Goal: Find specific page/section: Find specific page/section

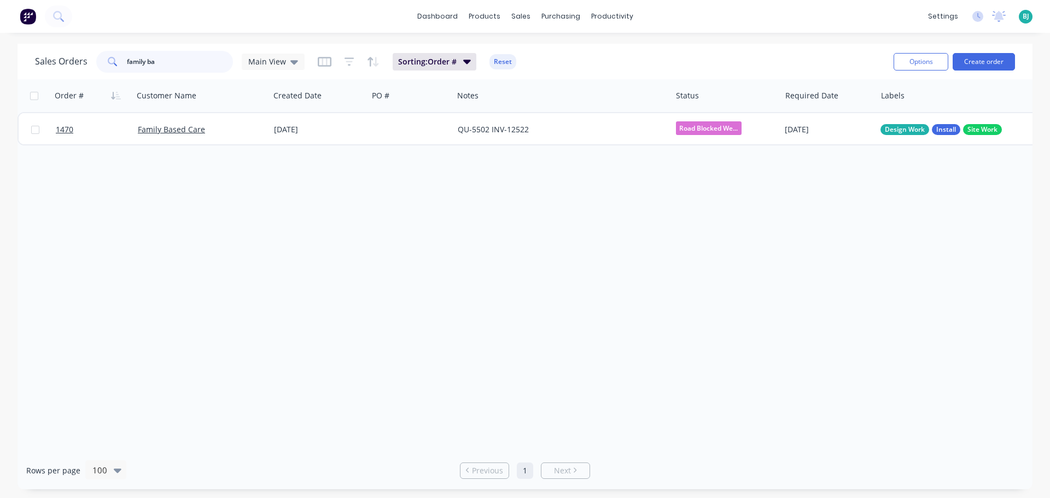
click at [189, 62] on input "family ba" at bounding box center [180, 62] width 107 height 22
type input "f"
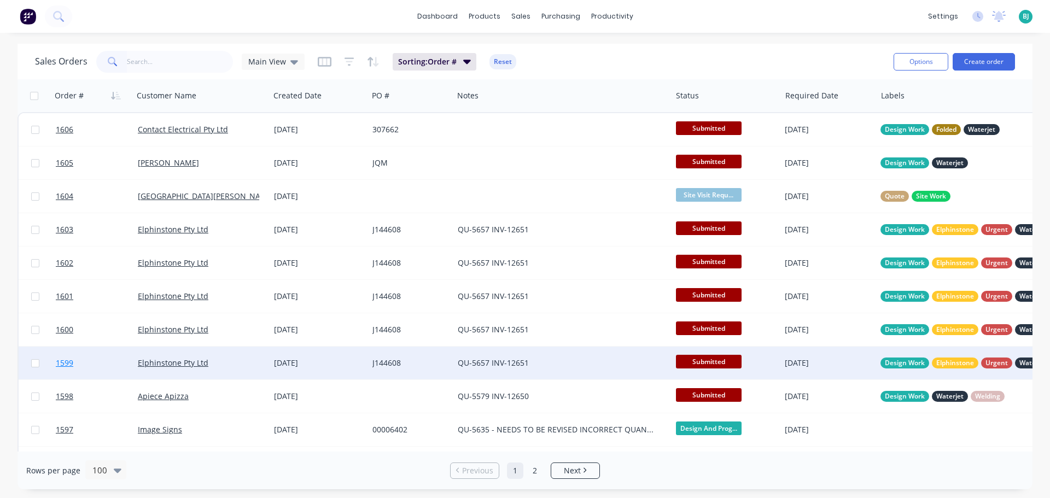
click at [110, 364] on link "1599" at bounding box center [97, 363] width 82 height 33
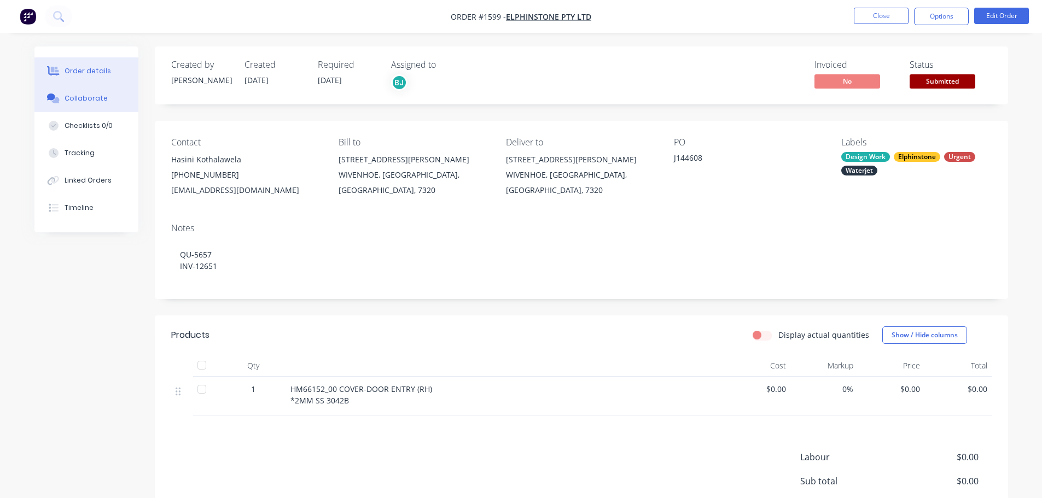
click at [82, 100] on div "Collaborate" at bounding box center [86, 99] width 43 height 10
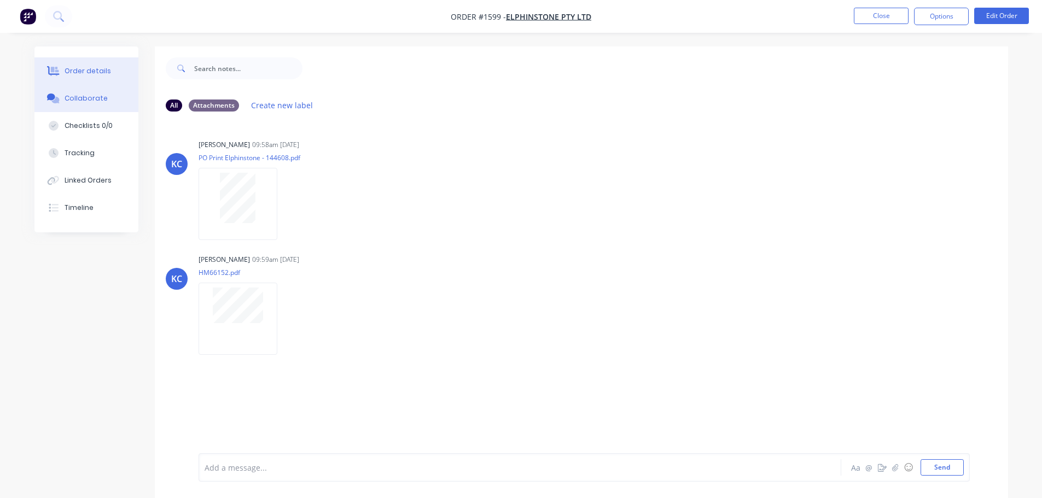
click at [100, 72] on div "Order details" at bounding box center [88, 71] width 46 height 10
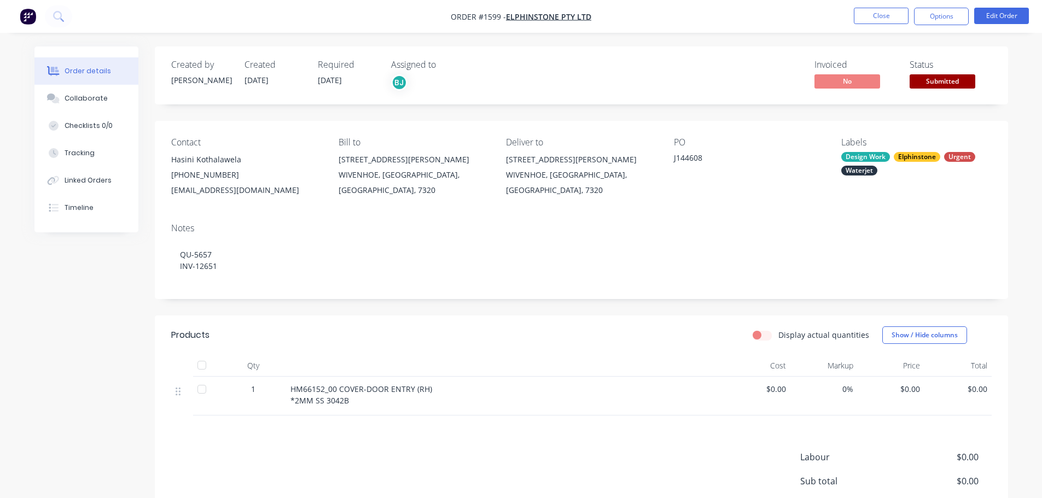
click at [926, 156] on div "Elphinstone" at bounding box center [917, 157] width 46 height 10
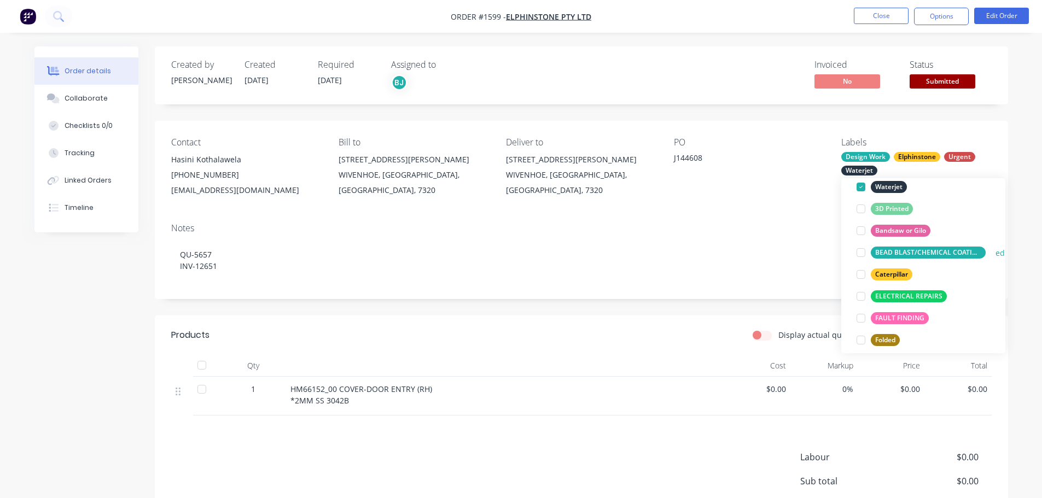
scroll to position [164, 0]
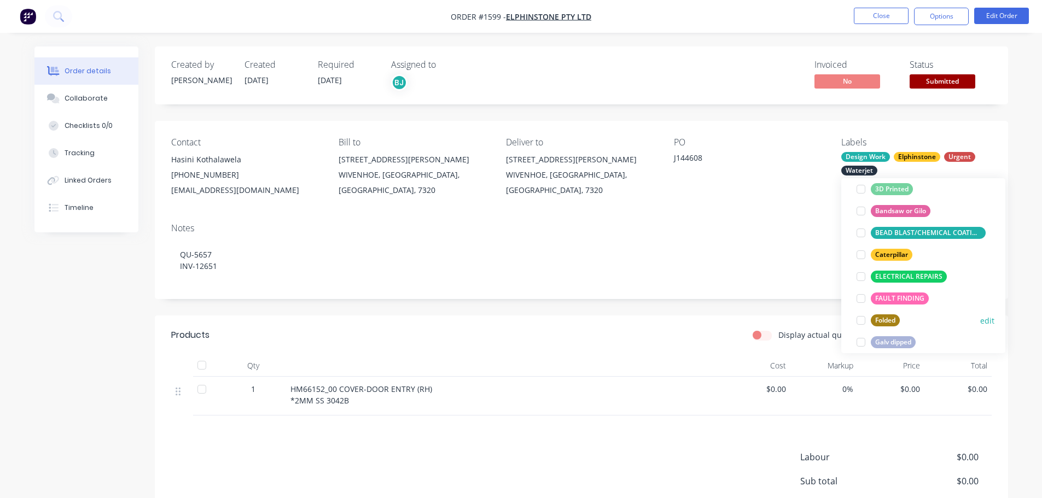
click at [861, 322] on div at bounding box center [861, 321] width 22 height 22
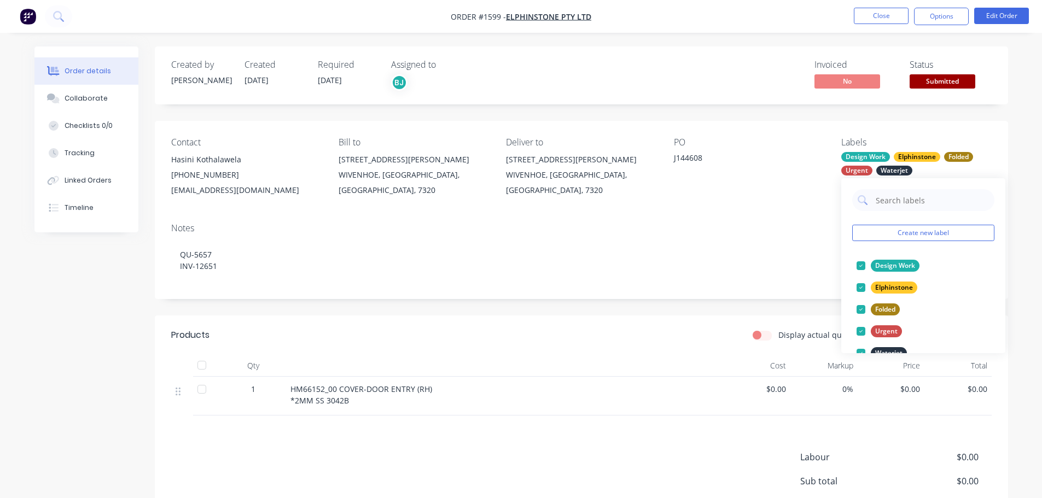
click at [801, 153] on div "J144608" at bounding box center [742, 159] width 137 height 15
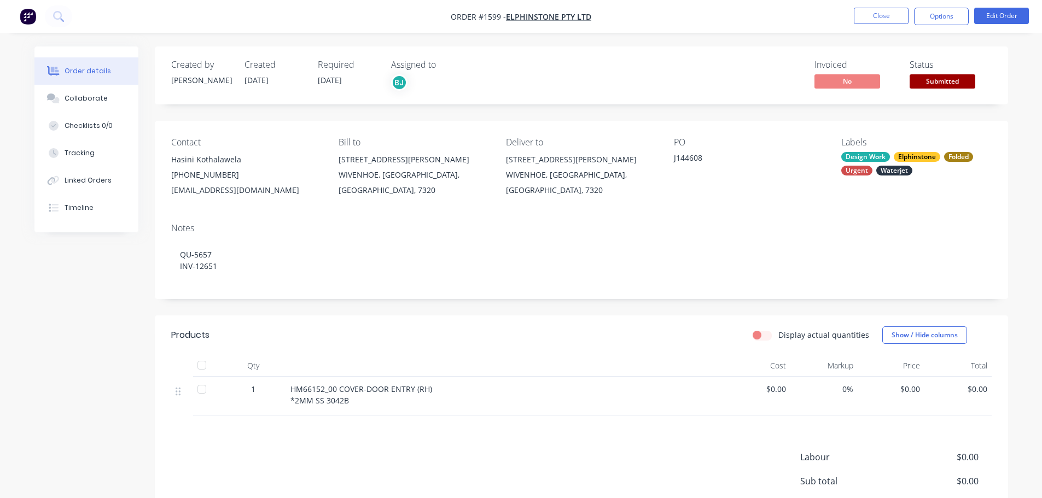
click at [865, 158] on div "Design Work" at bounding box center [865, 157] width 49 height 10
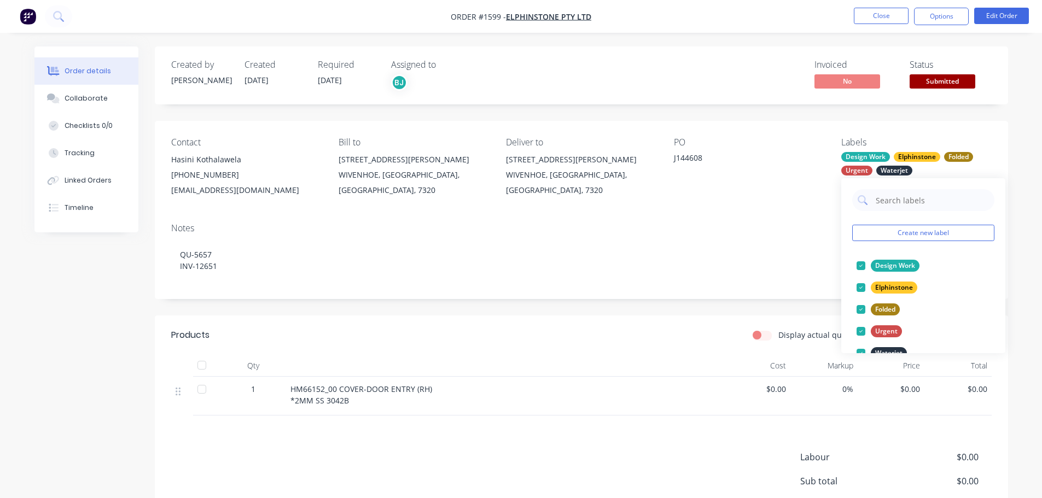
click at [810, 145] on div "PO" at bounding box center [749, 142] width 150 height 10
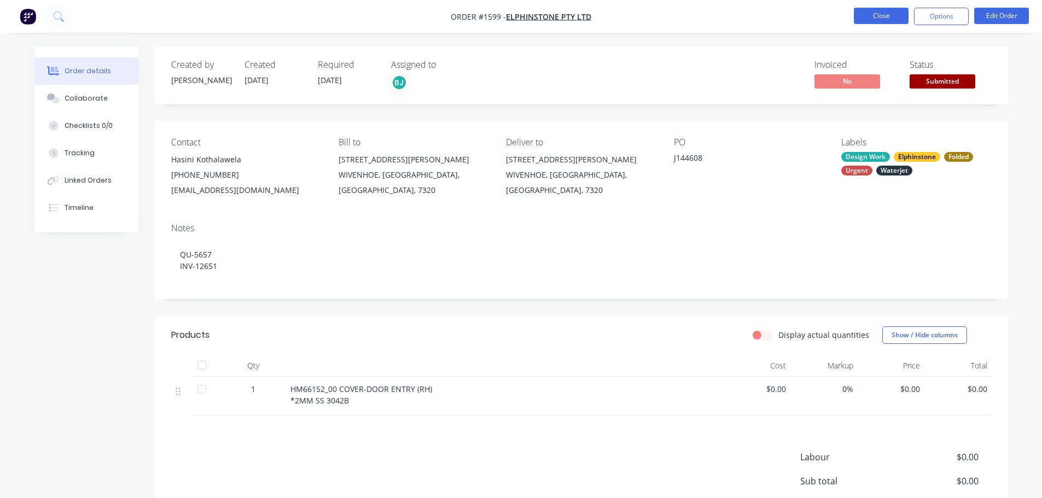
click at [875, 16] on button "Close" at bounding box center [881, 16] width 55 height 16
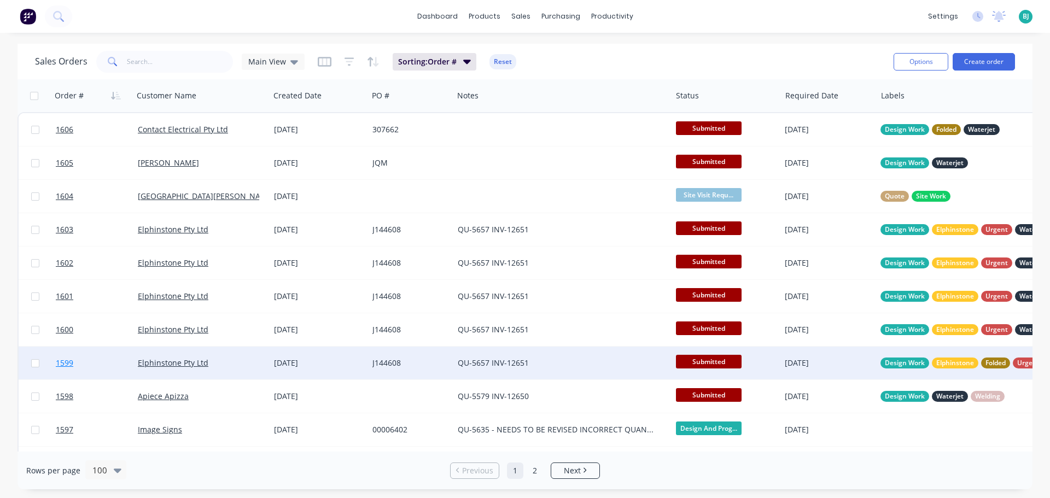
click at [102, 371] on link "1599" at bounding box center [97, 363] width 82 height 33
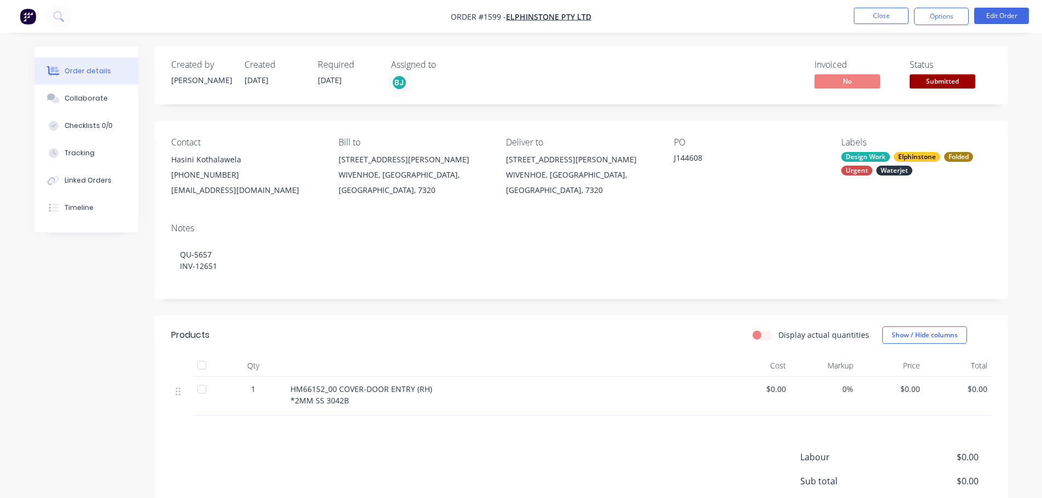
drag, startPoint x: 971, startPoint y: 78, endPoint x: 965, endPoint y: 87, distance: 10.6
click at [970, 78] on span "Submitted" at bounding box center [943, 81] width 66 height 14
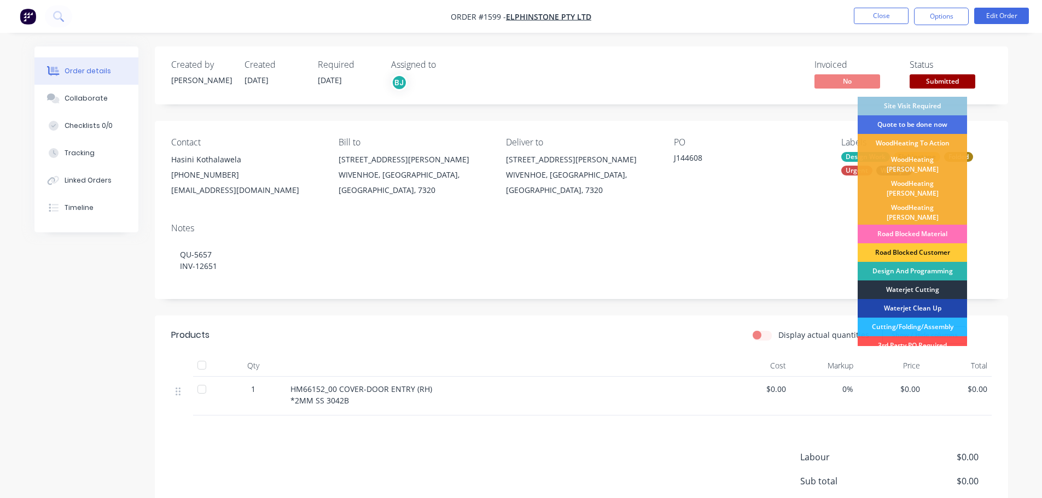
click at [910, 281] on div "Waterjet Cutting" at bounding box center [912, 290] width 109 height 19
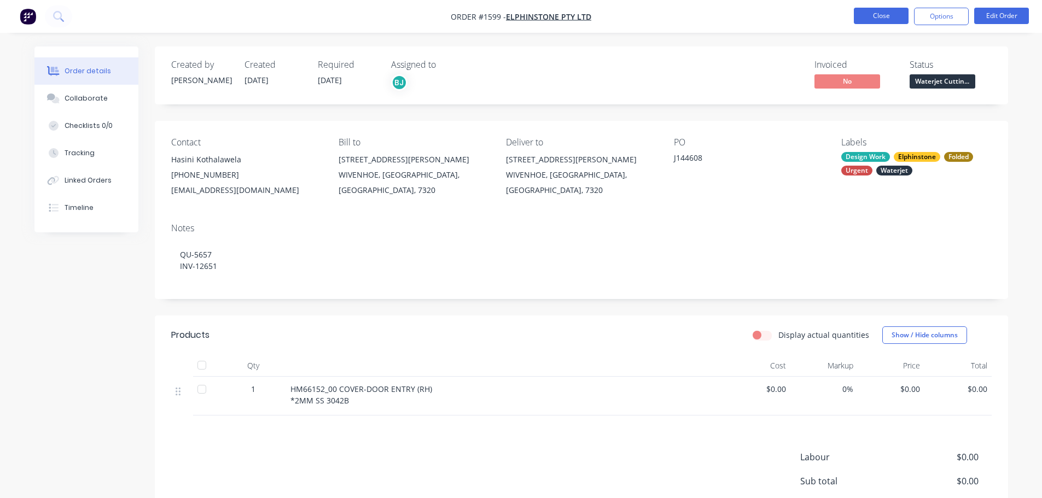
click at [885, 18] on button "Close" at bounding box center [881, 16] width 55 height 16
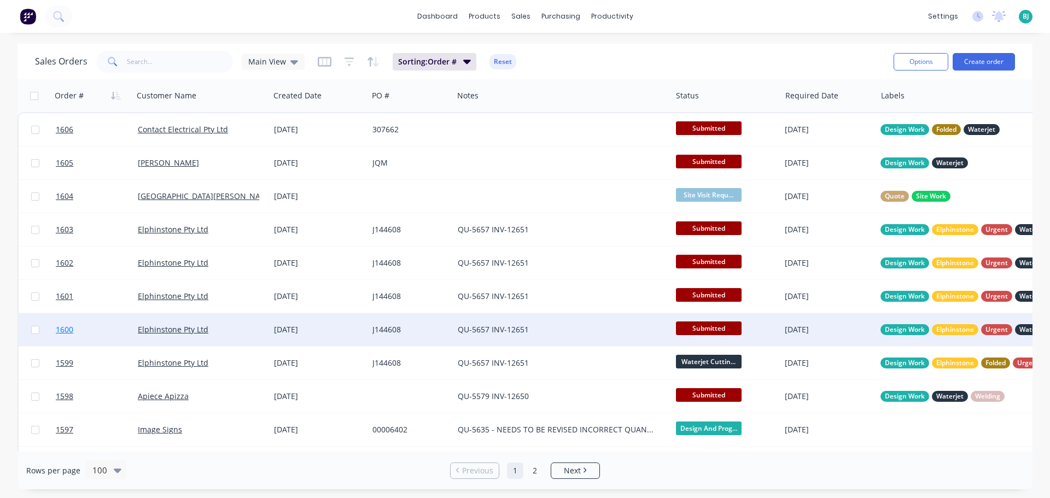
click at [106, 332] on link "1600" at bounding box center [97, 329] width 82 height 33
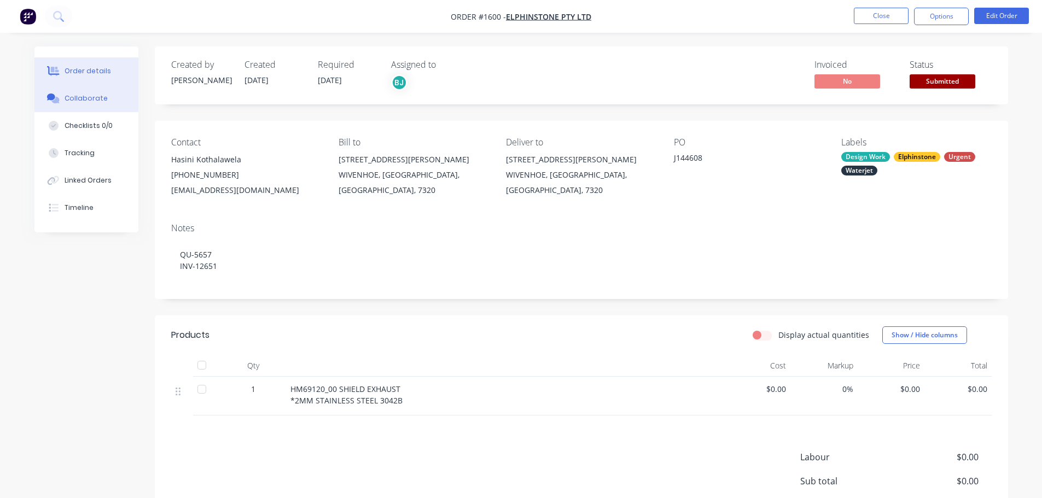
click at [74, 102] on div "Collaborate" at bounding box center [86, 99] width 43 height 10
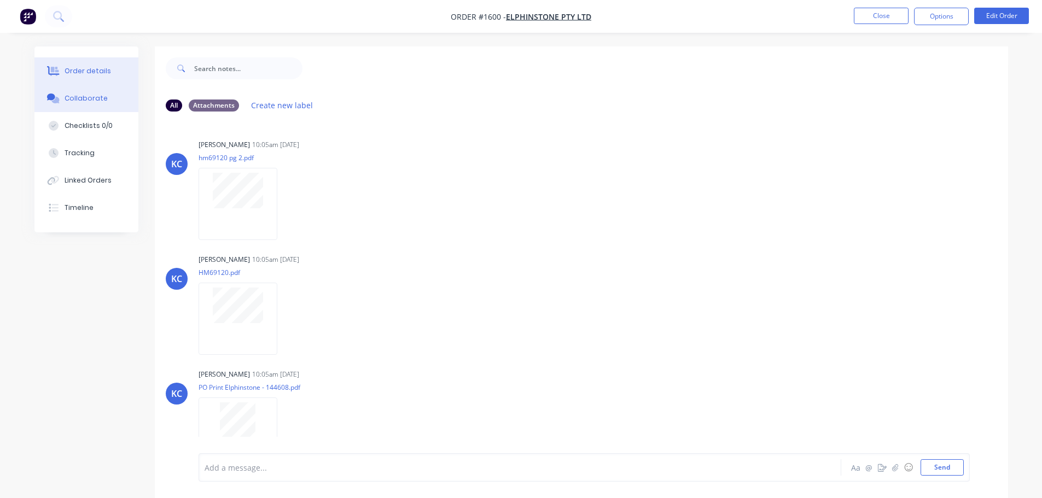
click at [103, 71] on div "Order details" at bounding box center [88, 71] width 46 height 10
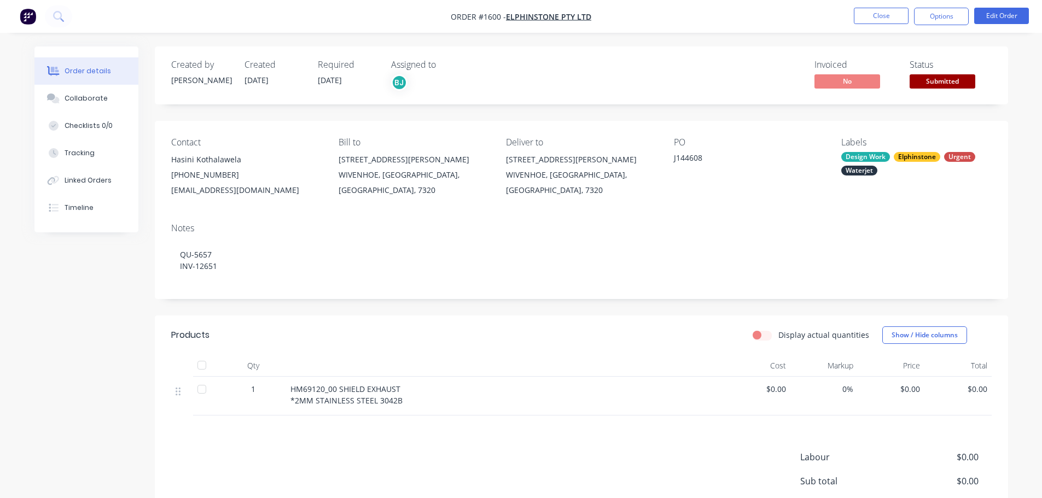
click at [933, 155] on div "Elphinstone" at bounding box center [917, 157] width 46 height 10
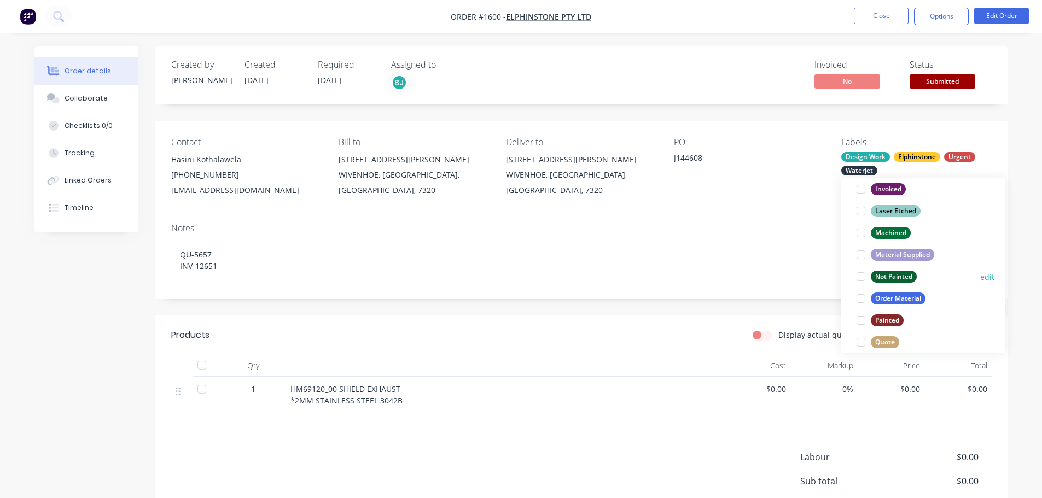
click at [863, 278] on div at bounding box center [861, 277] width 22 height 22
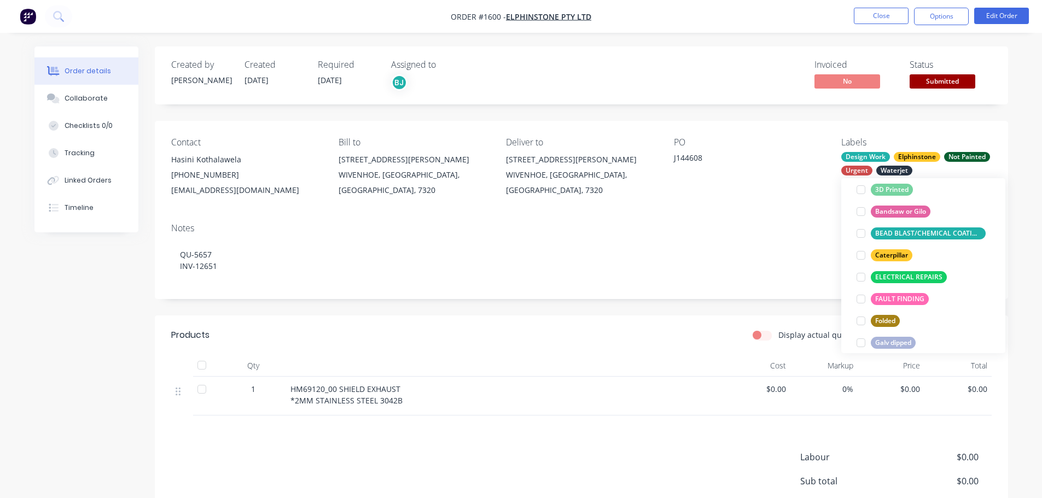
scroll to position [197, 0]
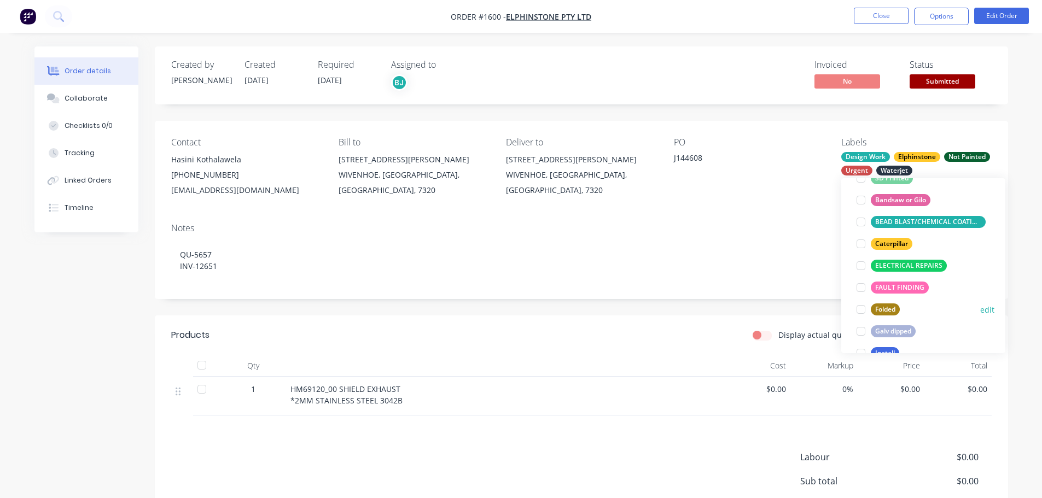
click at [864, 307] on div at bounding box center [861, 310] width 22 height 22
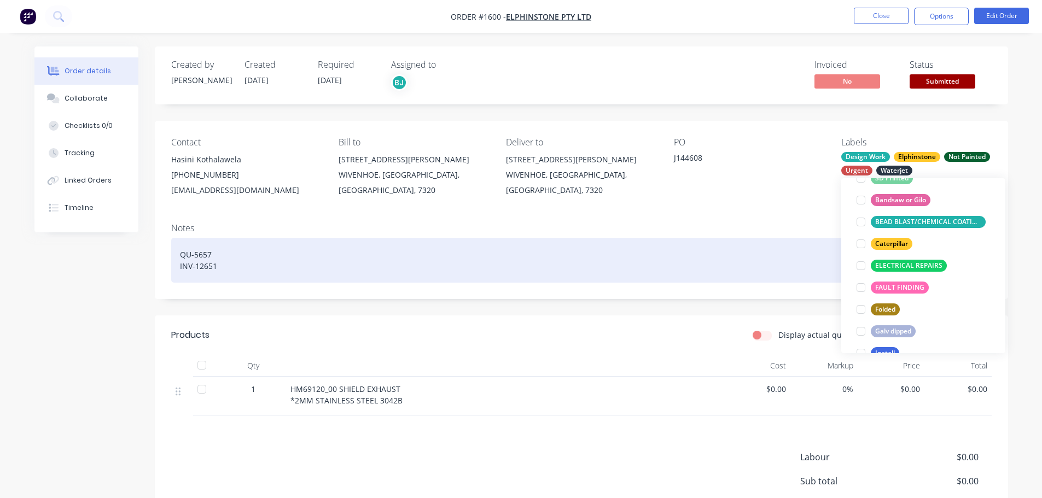
scroll to position [0, 0]
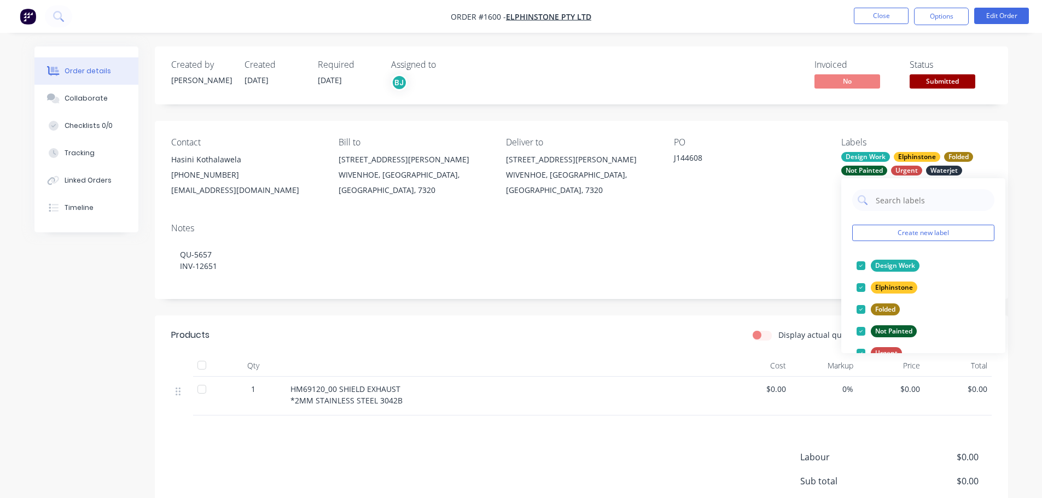
click at [816, 182] on div "PO J144608" at bounding box center [749, 167] width 150 height 61
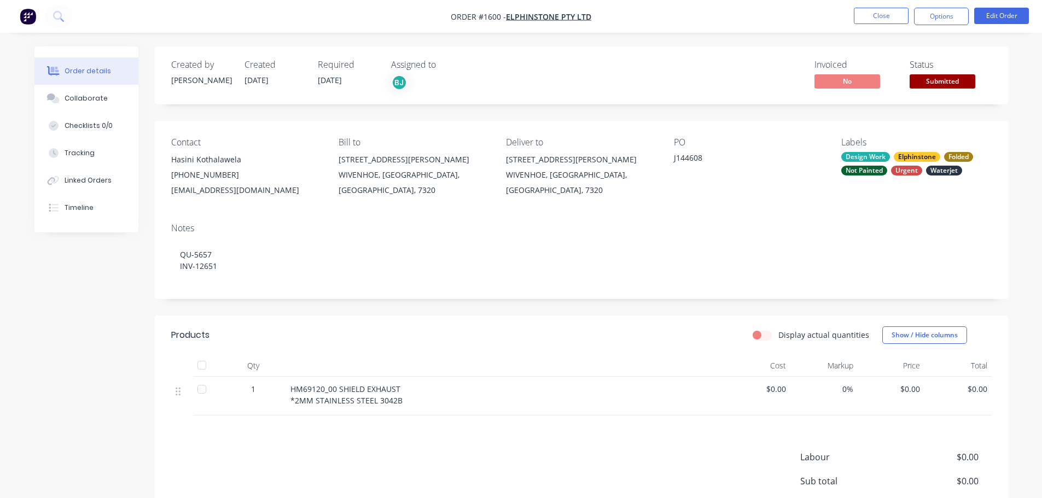
click at [949, 89] on button "Submitted" at bounding box center [943, 82] width 66 height 16
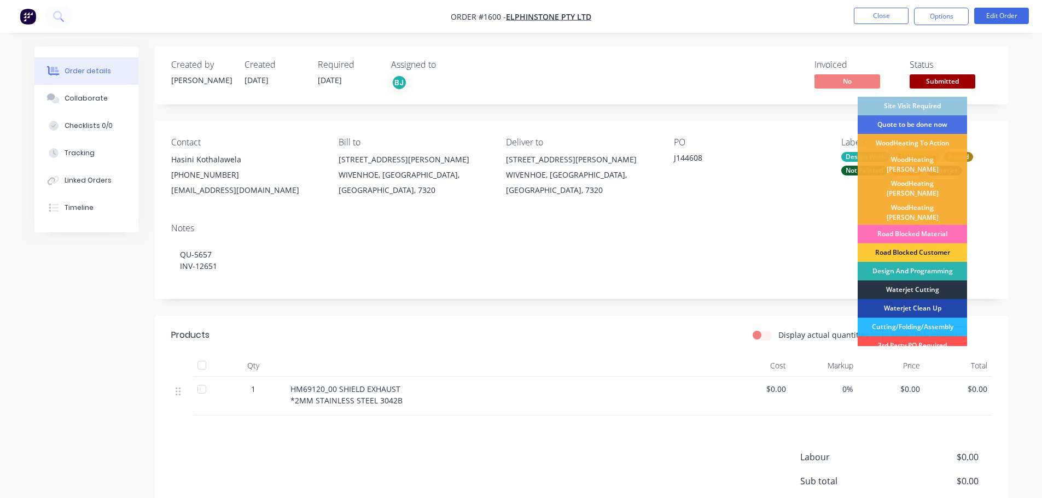
click at [908, 281] on div "Waterjet Cutting" at bounding box center [912, 290] width 109 height 19
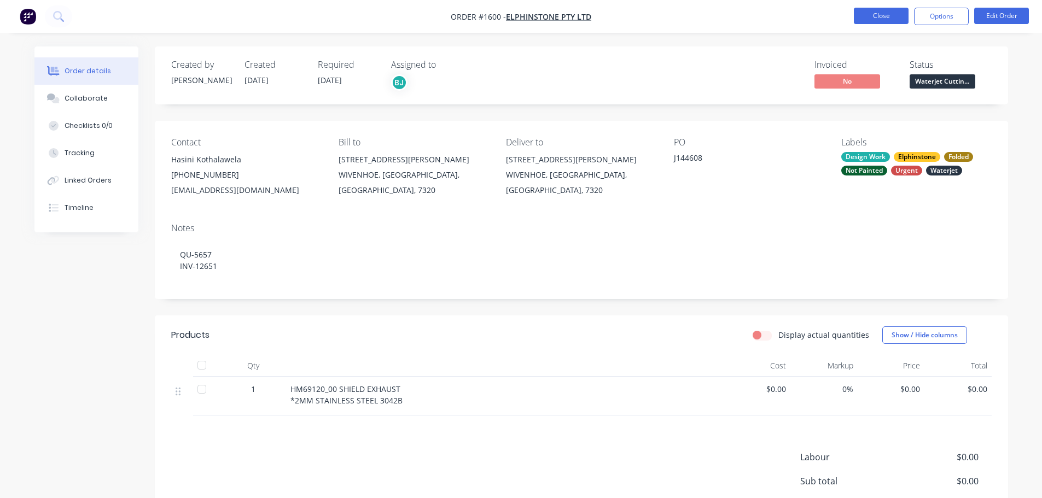
click at [881, 11] on button "Close" at bounding box center [881, 16] width 55 height 16
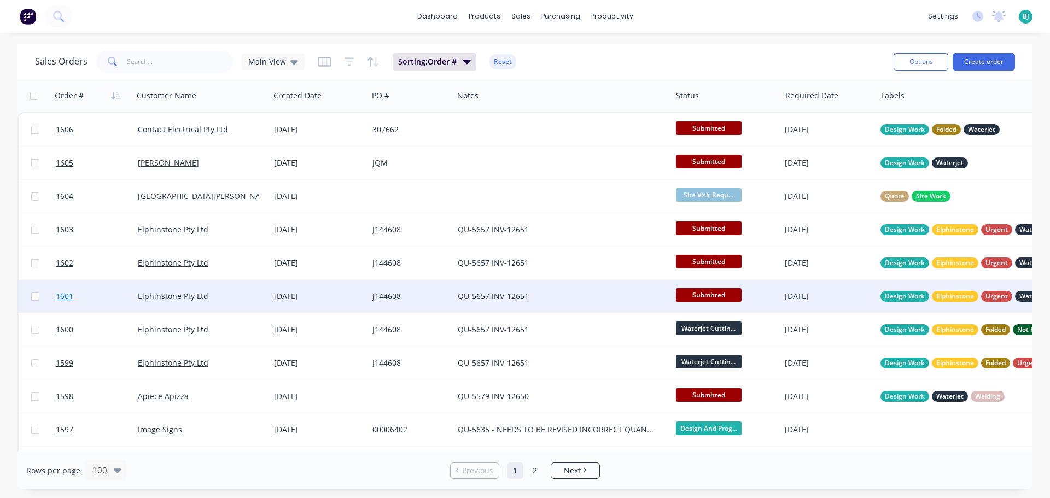
click at [100, 290] on link "1601" at bounding box center [97, 296] width 82 height 33
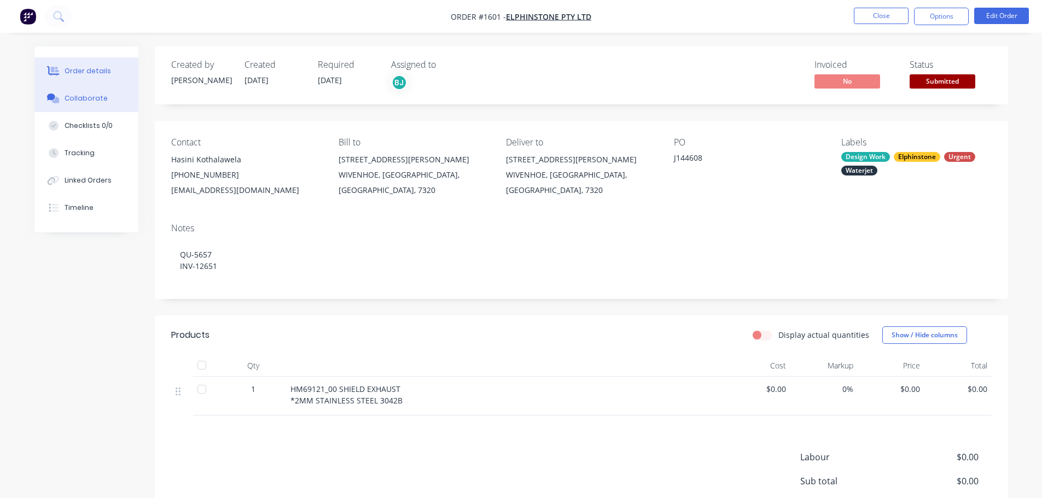
click at [71, 92] on button "Collaborate" at bounding box center [86, 98] width 104 height 27
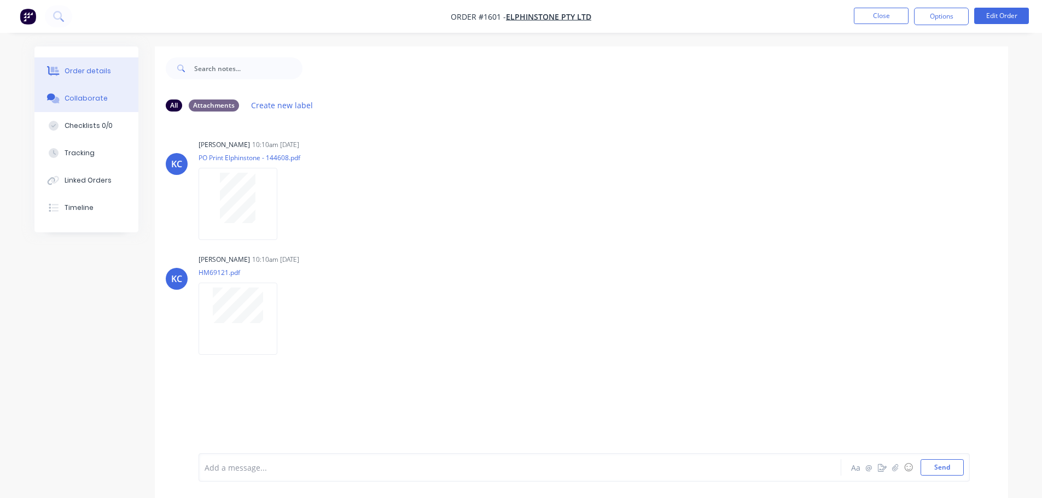
click at [95, 71] on div "Order details" at bounding box center [88, 71] width 46 height 10
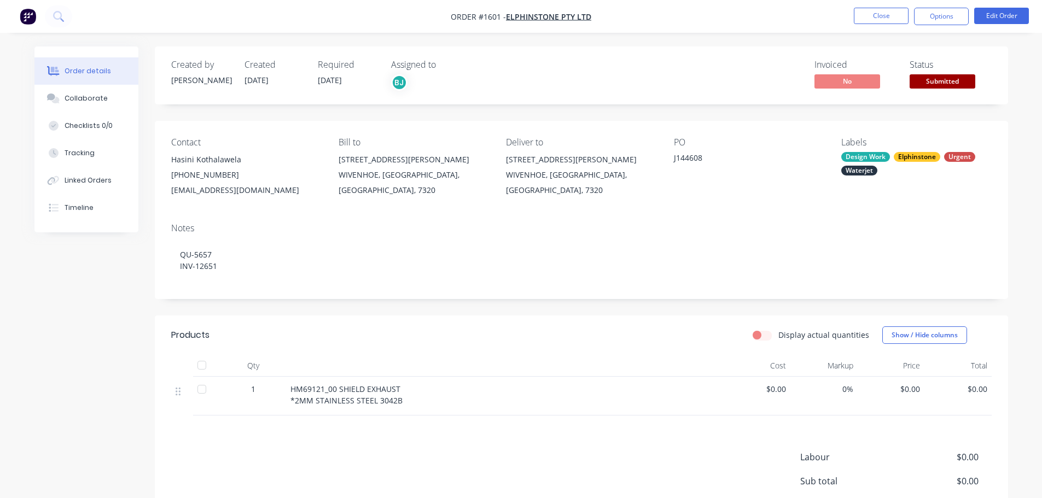
click at [961, 77] on span "Submitted" at bounding box center [943, 81] width 66 height 14
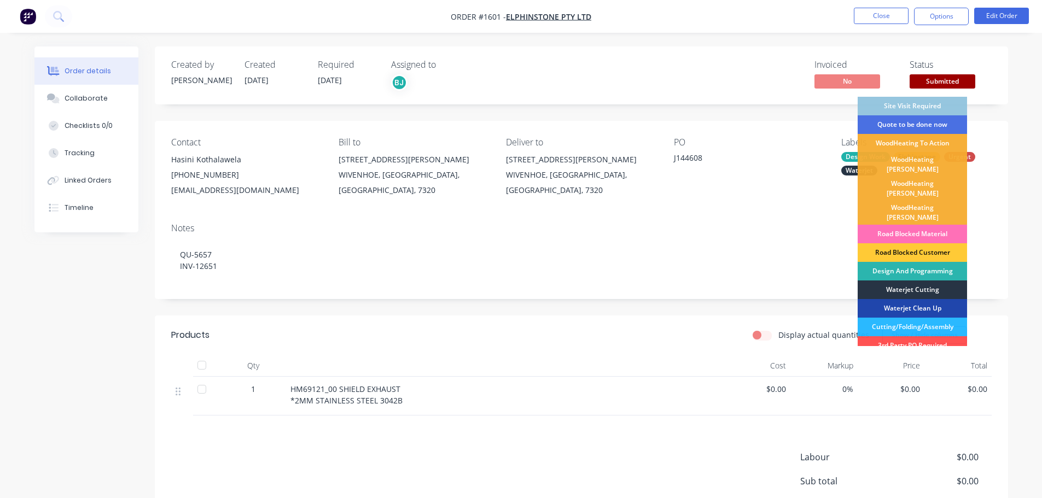
click at [922, 281] on div "Waterjet Cutting" at bounding box center [912, 290] width 109 height 19
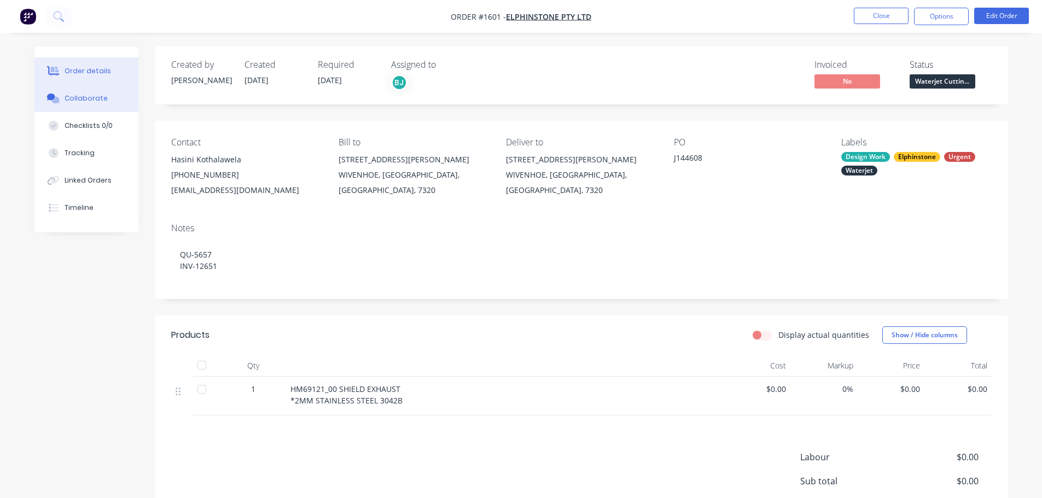
click at [88, 99] on div "Collaborate" at bounding box center [86, 99] width 43 height 10
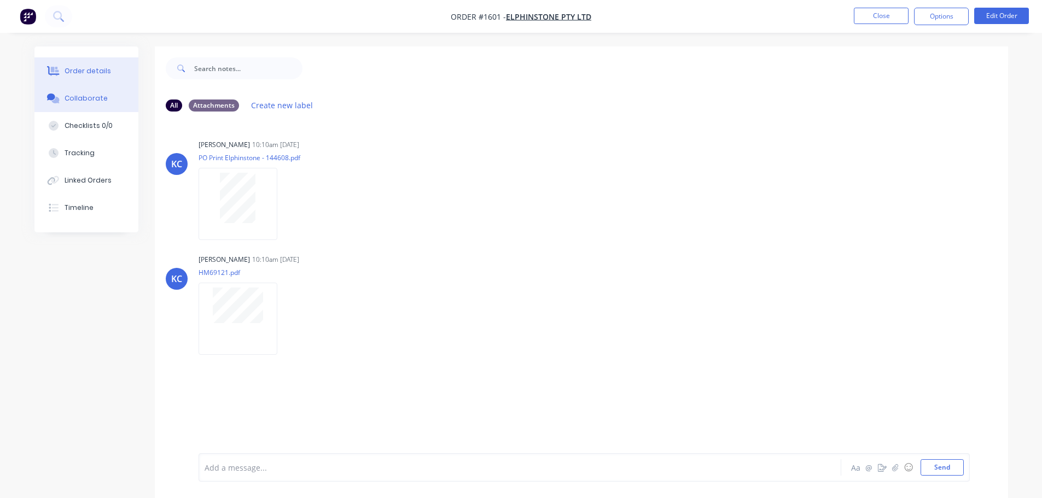
click at [98, 74] on div "Order details" at bounding box center [88, 71] width 46 height 10
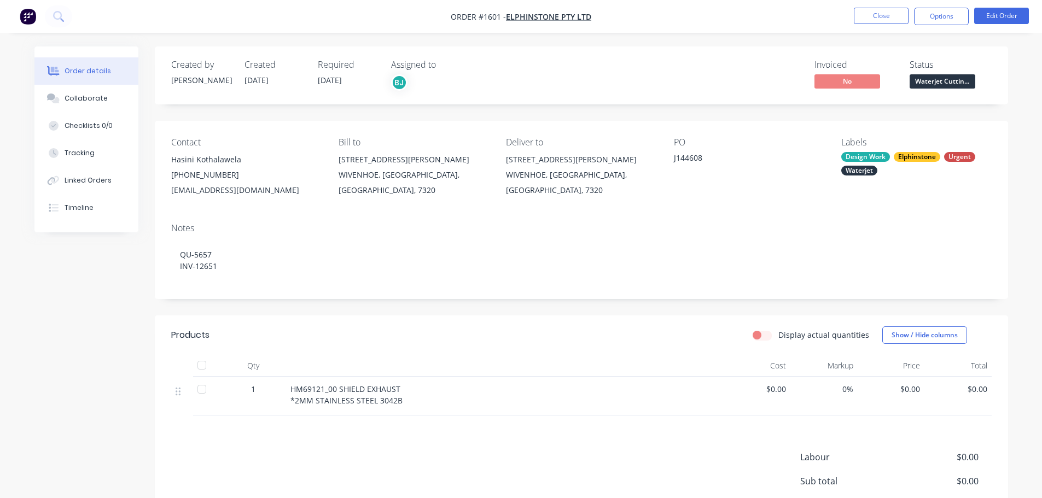
drag, startPoint x: 896, startPoint y: 154, endPoint x: 901, endPoint y: 167, distance: 14.0
click at [897, 154] on div "Elphinstone" at bounding box center [917, 157] width 46 height 10
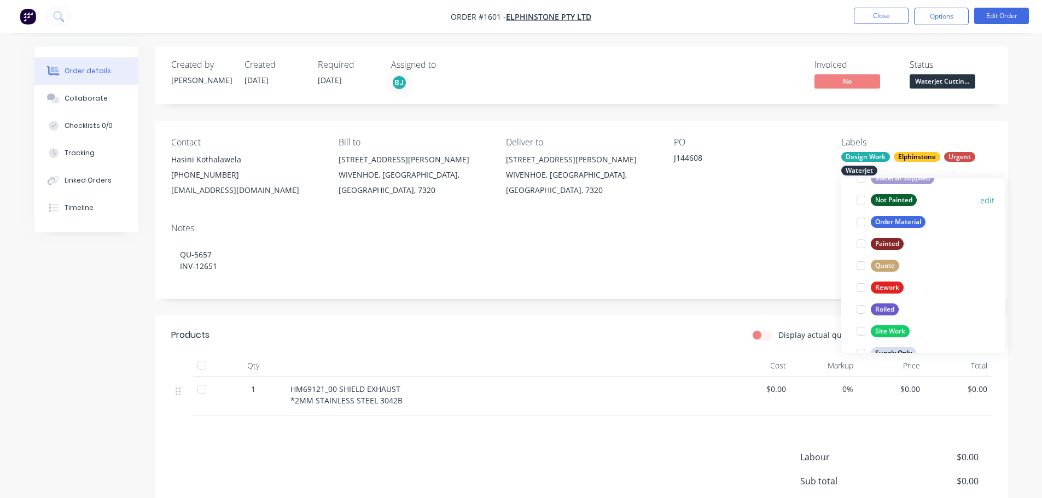
click at [858, 204] on div at bounding box center [861, 200] width 22 height 22
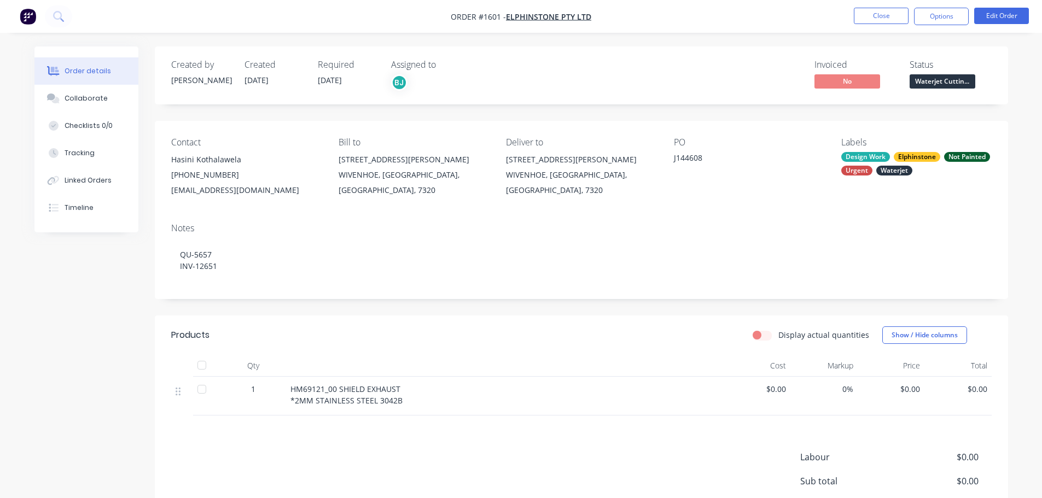
click at [797, 32] on nav "Order #1601 - Elphinstone Pty Ltd Close Options Edit Order" at bounding box center [521, 16] width 1042 height 33
click at [865, 20] on button "Close" at bounding box center [881, 16] width 55 height 16
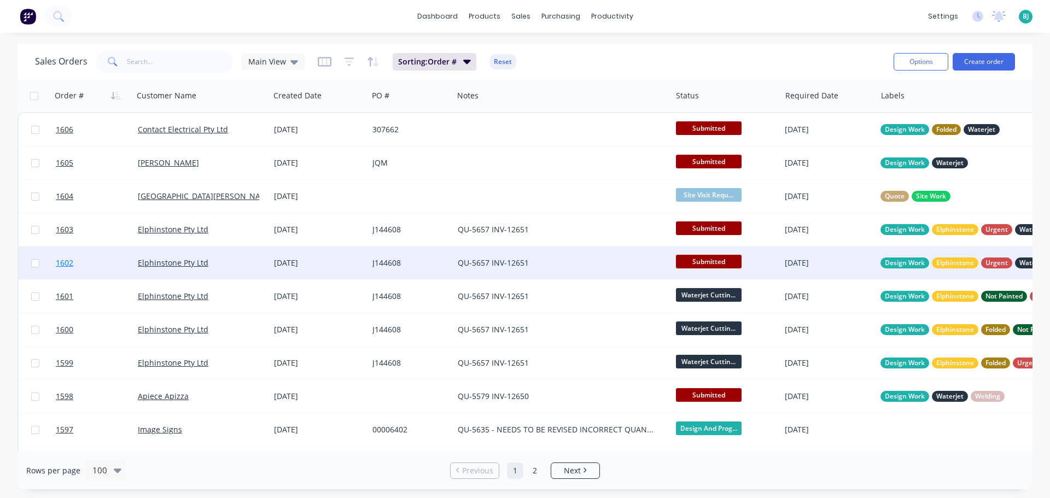
click at [106, 258] on link "1602" at bounding box center [97, 263] width 82 height 33
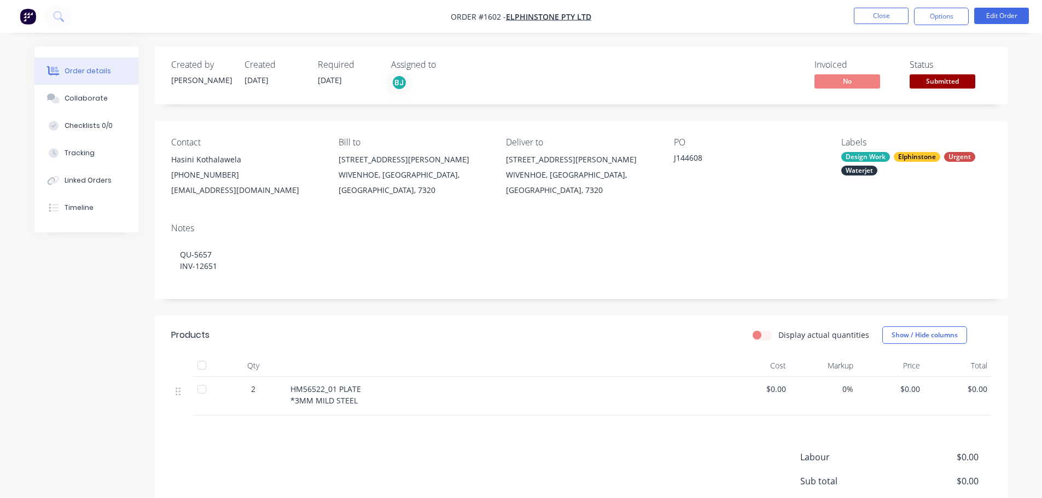
click at [905, 155] on div "Elphinstone" at bounding box center [917, 157] width 46 height 10
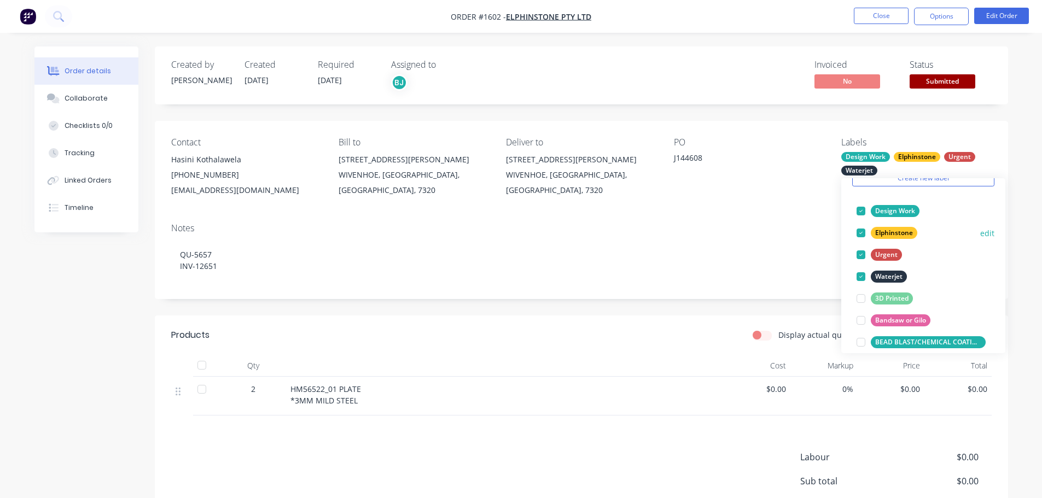
scroll to position [109, 0]
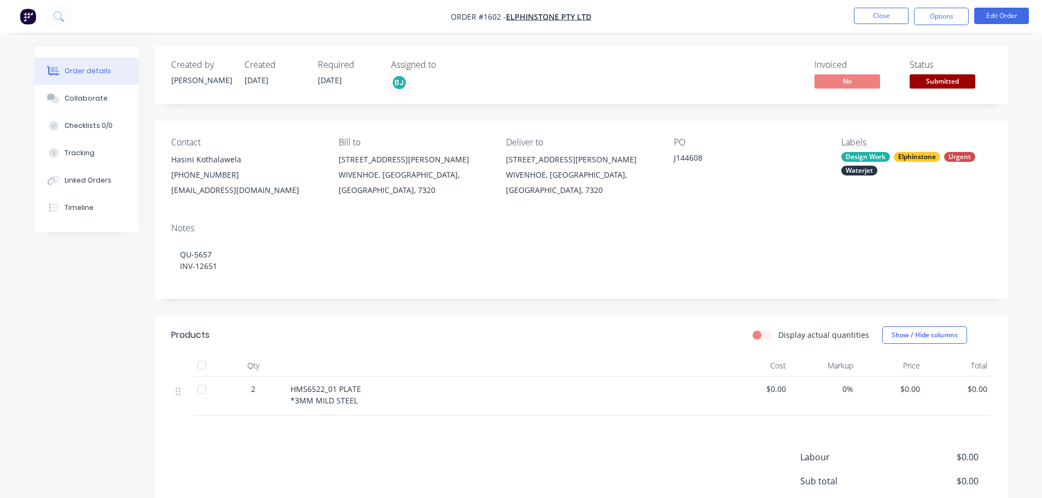
click at [107, 347] on div "Created by [PERSON_NAME] Created [DATE] Required [DATE] Assigned to BJ Invoiced…" at bounding box center [521, 328] width 974 height 564
click at [72, 103] on div "Collaborate" at bounding box center [86, 99] width 43 height 10
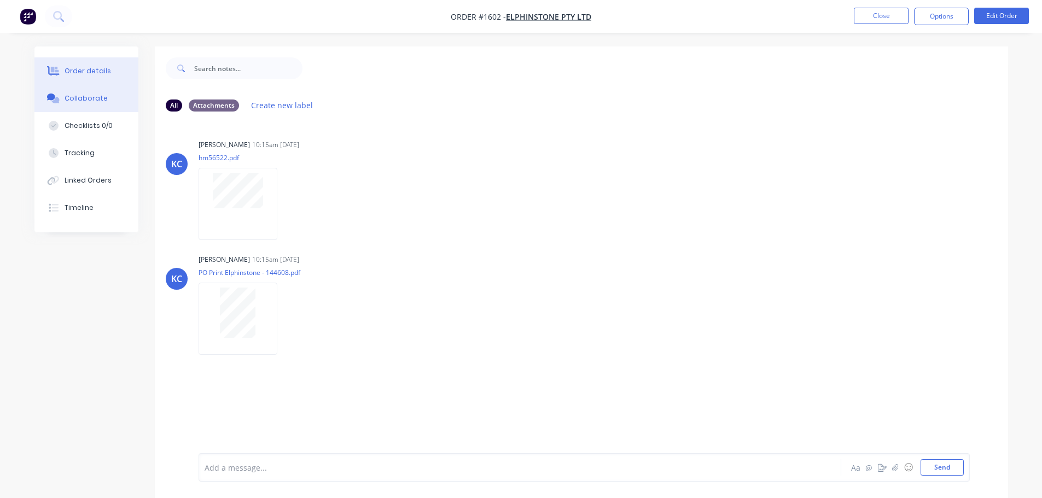
click at [82, 75] on div "Order details" at bounding box center [88, 71] width 46 height 10
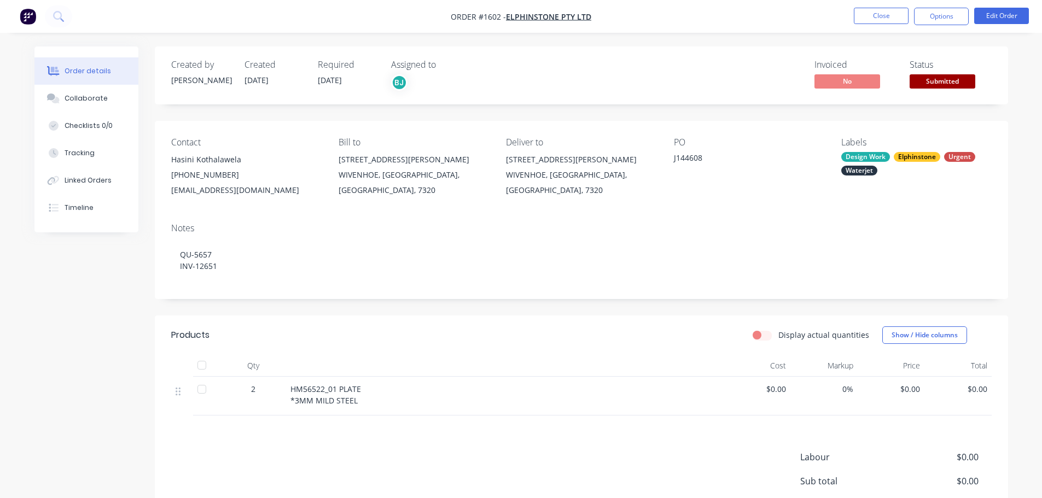
click at [865, 160] on div "Design Work" at bounding box center [865, 157] width 49 height 10
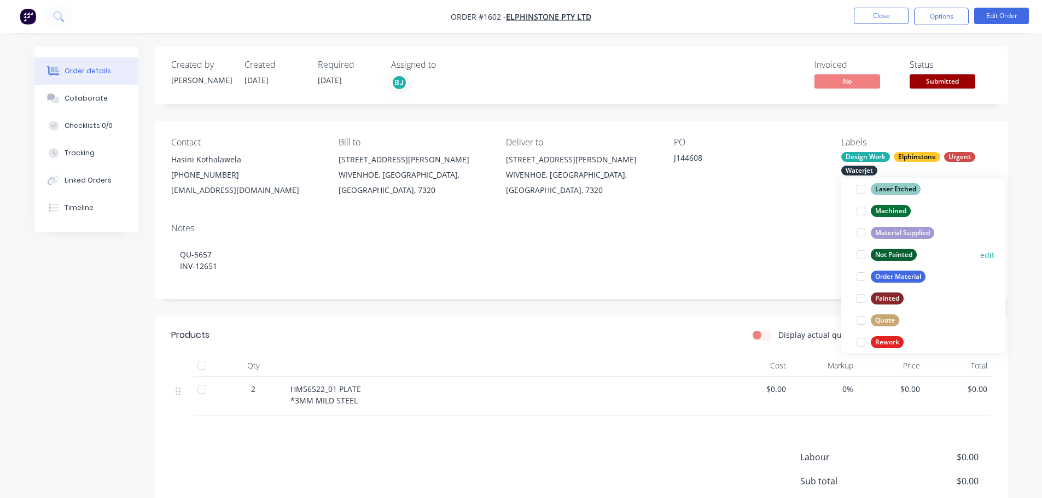
click at [862, 256] on div at bounding box center [861, 255] width 22 height 22
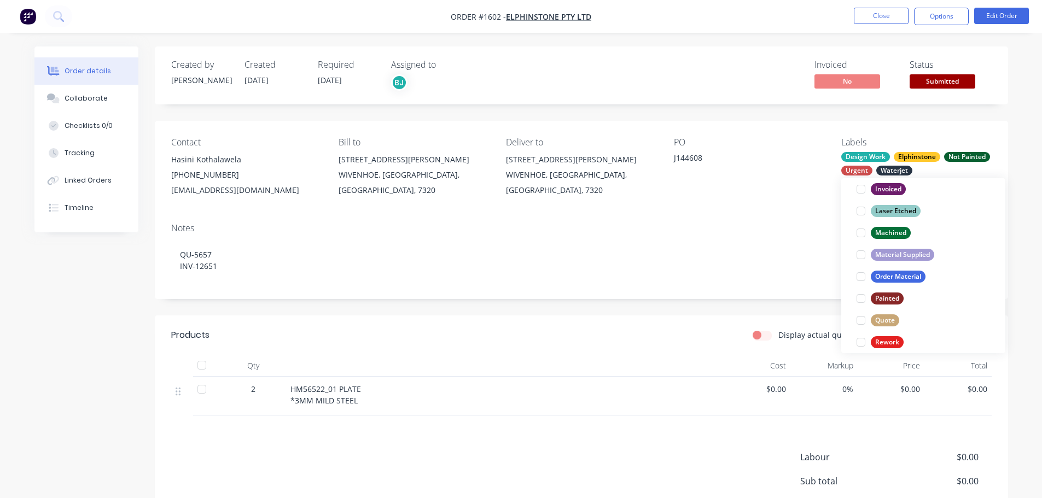
scroll to position [55, 0]
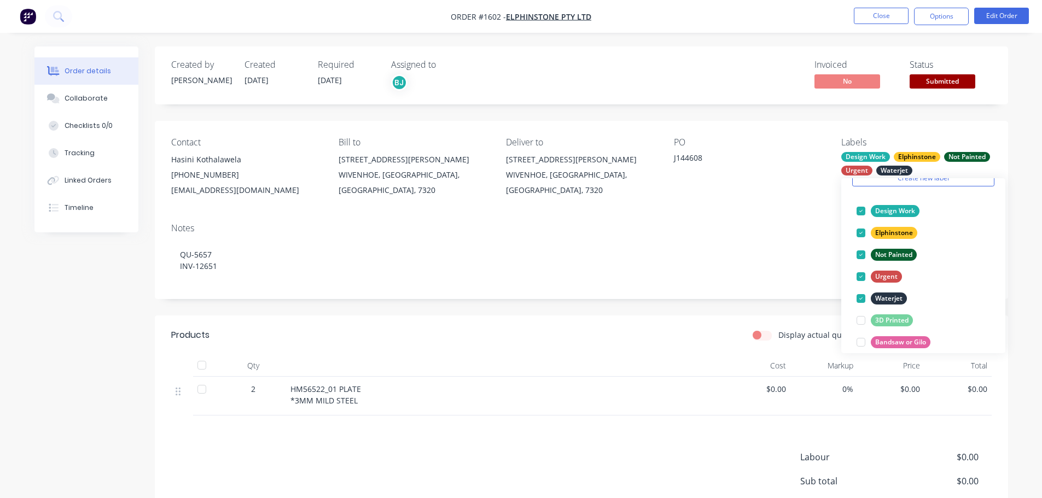
click at [1008, 144] on div "Contact [PERSON_NAME] [PHONE_NUMBER] [EMAIL_ADDRESS][DOMAIN_NAME] Bill to [STRE…" at bounding box center [581, 168] width 853 height 94
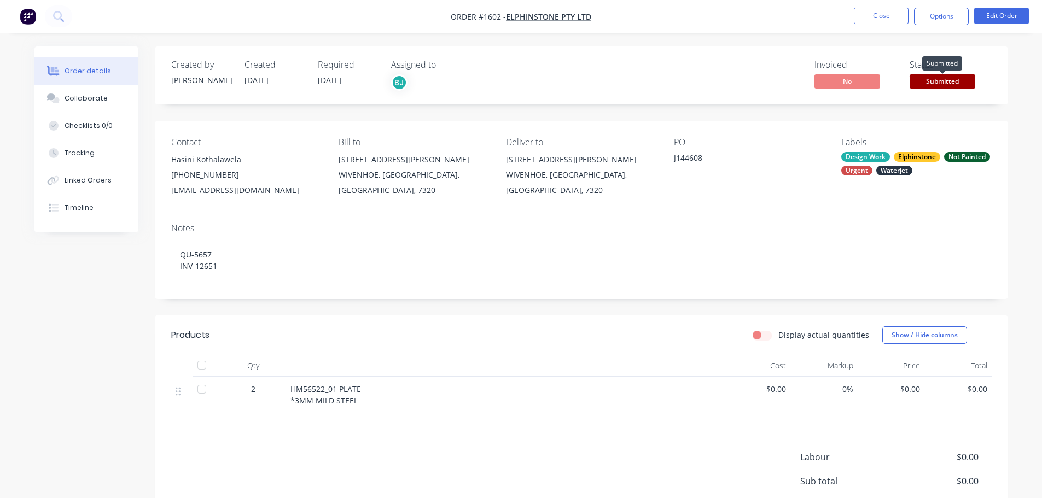
click at [932, 82] on span "Submitted" at bounding box center [943, 81] width 66 height 14
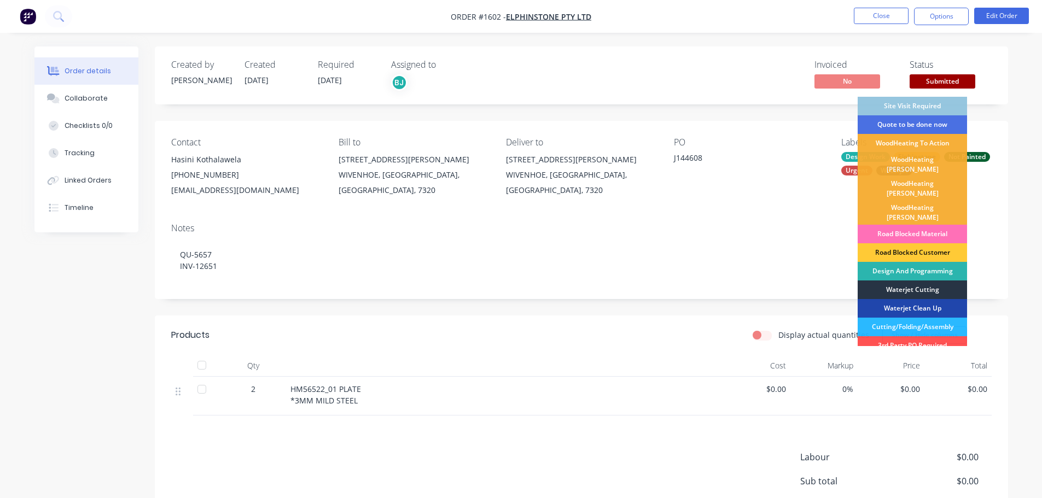
click at [920, 281] on div "Waterjet Cutting" at bounding box center [912, 290] width 109 height 19
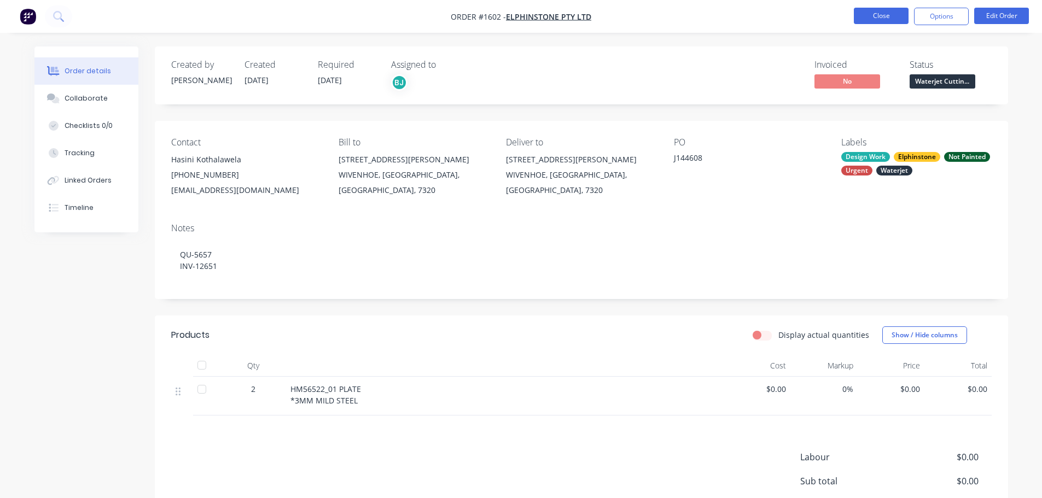
click at [891, 18] on button "Close" at bounding box center [881, 16] width 55 height 16
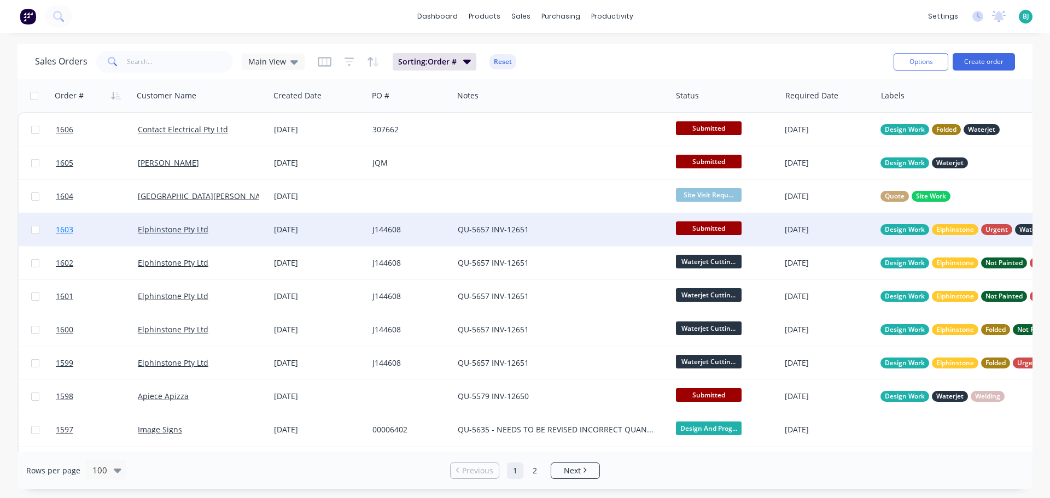
click at [111, 229] on link "1603" at bounding box center [97, 229] width 82 height 33
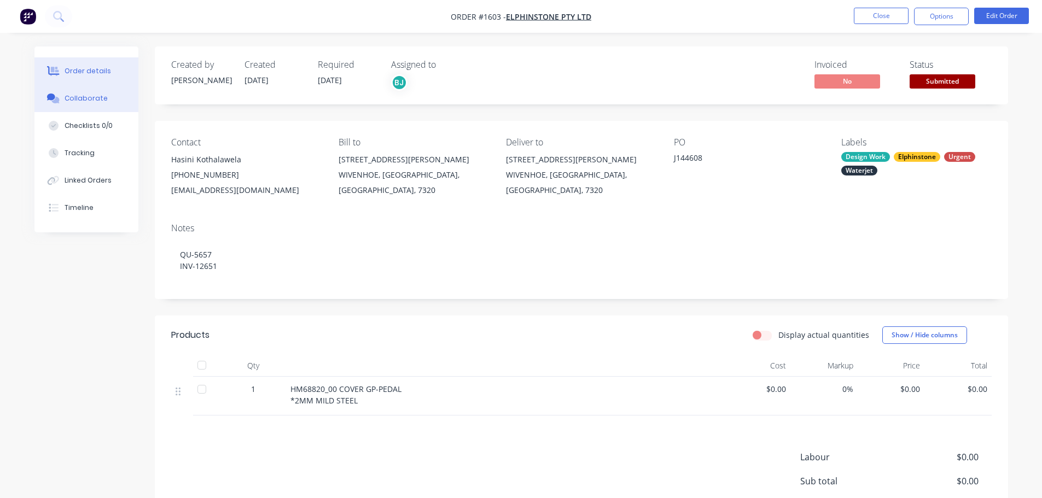
click at [82, 103] on button "Collaborate" at bounding box center [86, 98] width 104 height 27
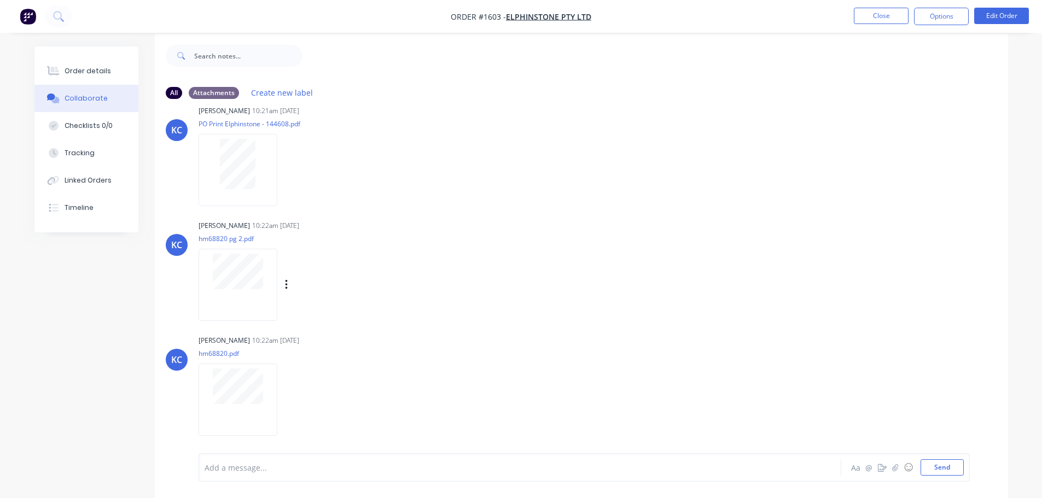
scroll to position [16, 0]
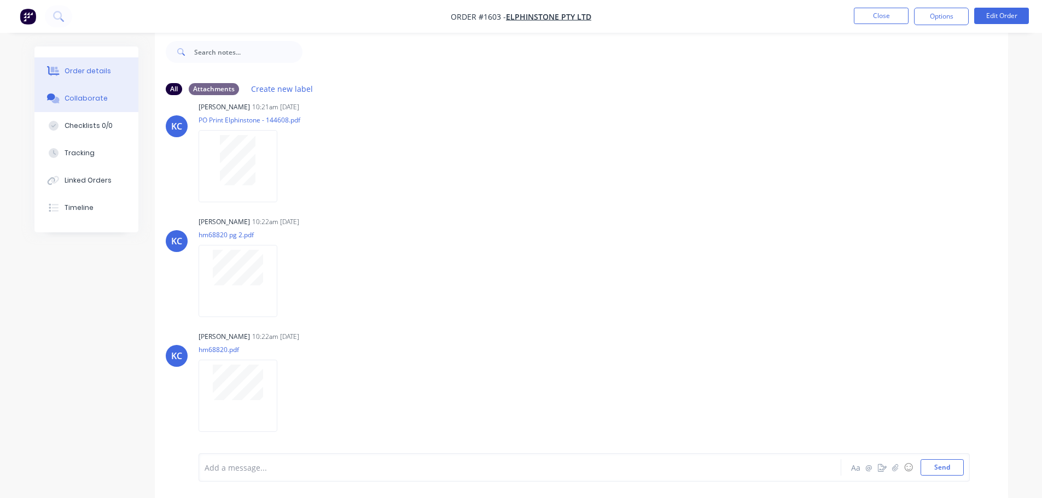
drag, startPoint x: 108, startPoint y: 73, endPoint x: 123, endPoint y: 83, distance: 17.0
click at [108, 73] on button "Order details" at bounding box center [86, 70] width 104 height 27
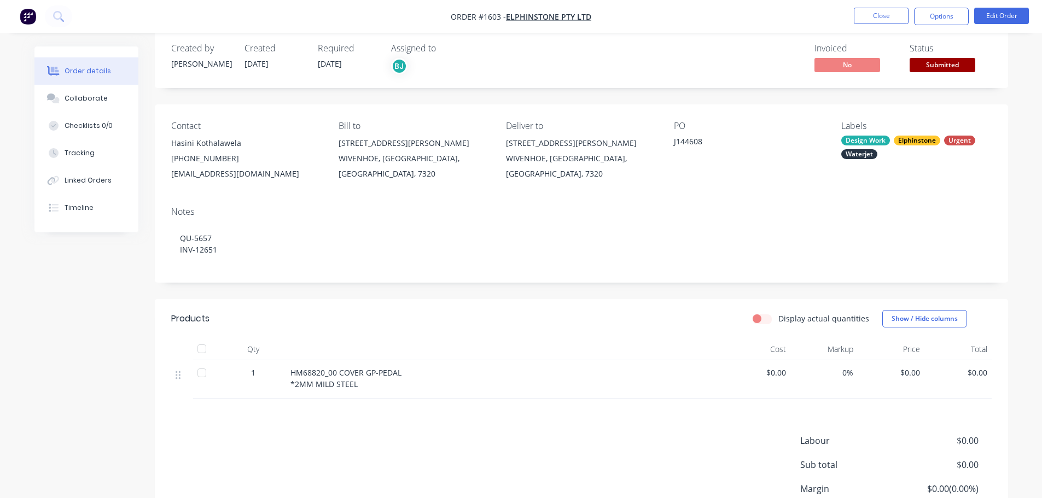
click at [920, 138] on div "Elphinstone" at bounding box center [917, 141] width 46 height 10
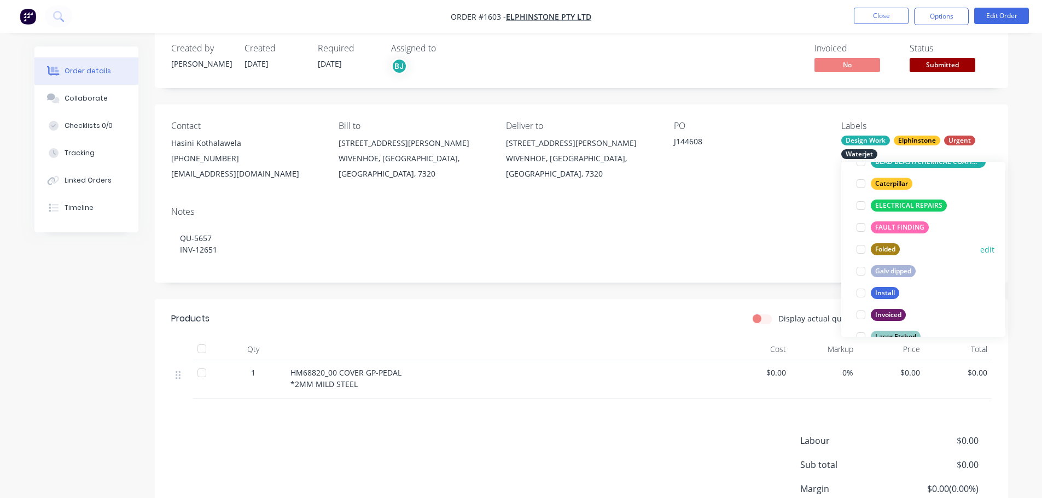
click at [861, 249] on div at bounding box center [861, 250] width 22 height 22
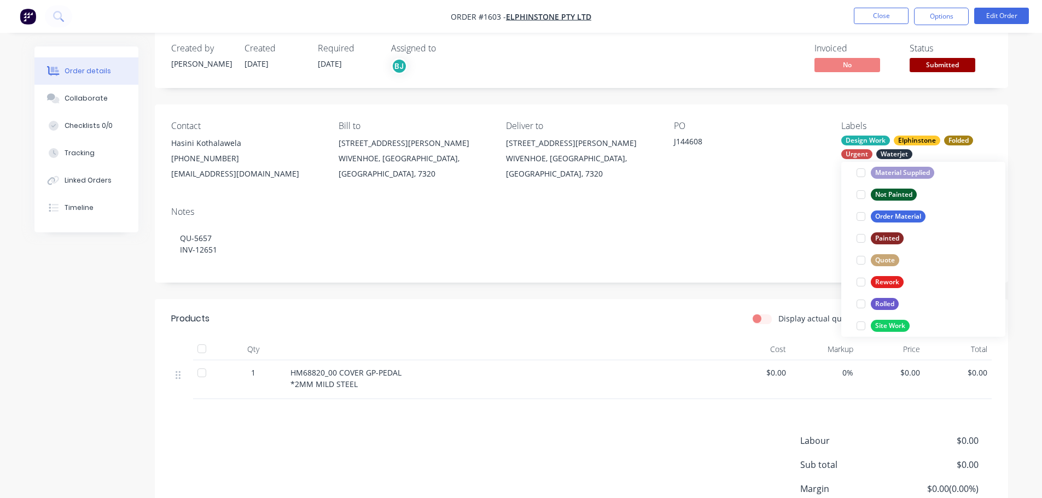
scroll to position [525, 0]
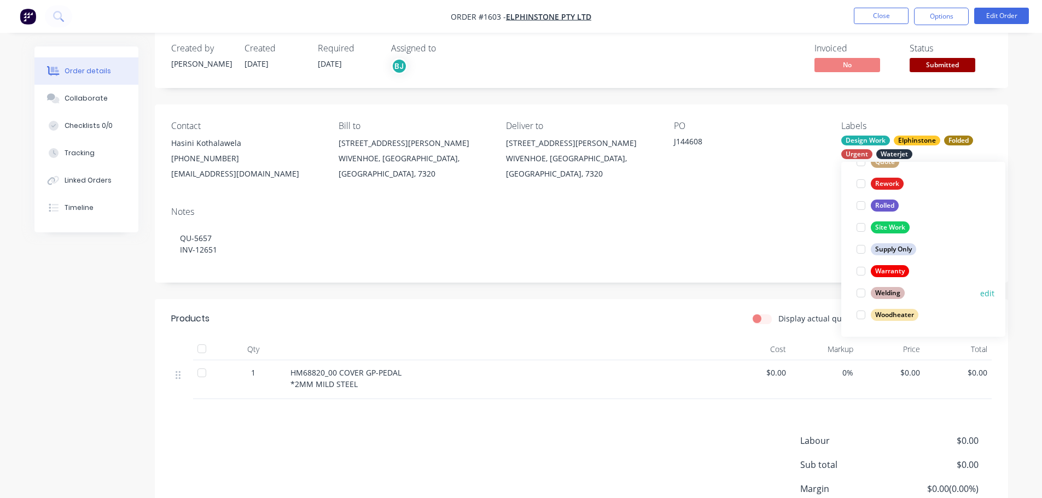
click at [862, 292] on div at bounding box center [861, 293] width 22 height 22
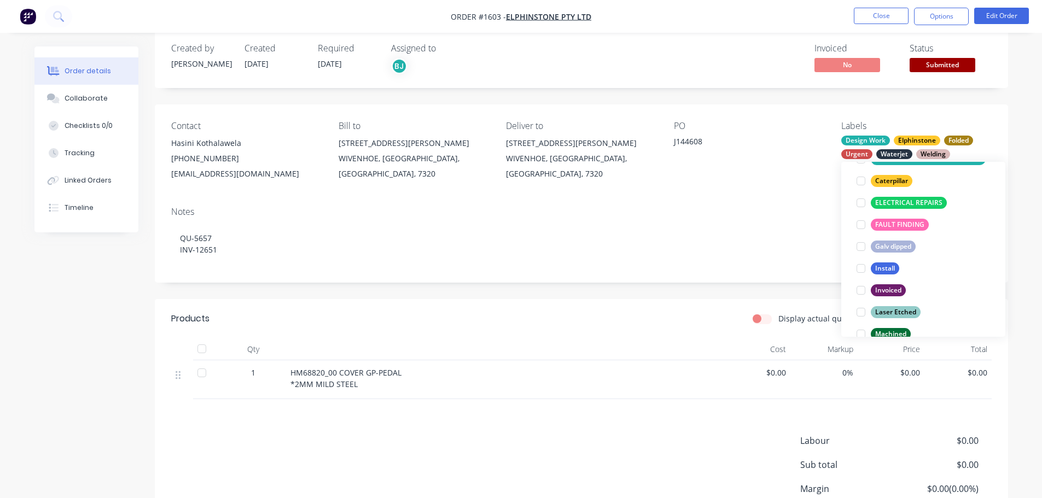
scroll to position [339, 0]
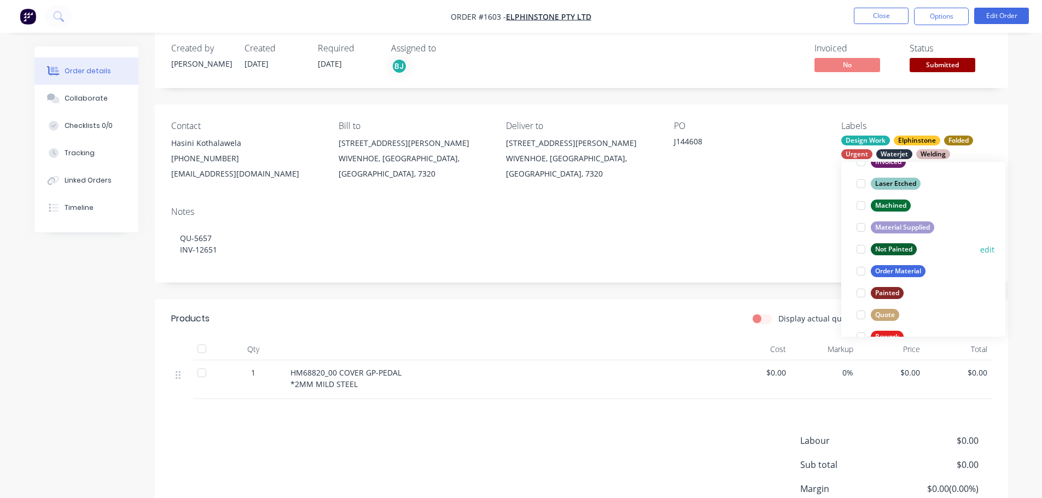
click at [857, 249] on div at bounding box center [861, 250] width 22 height 22
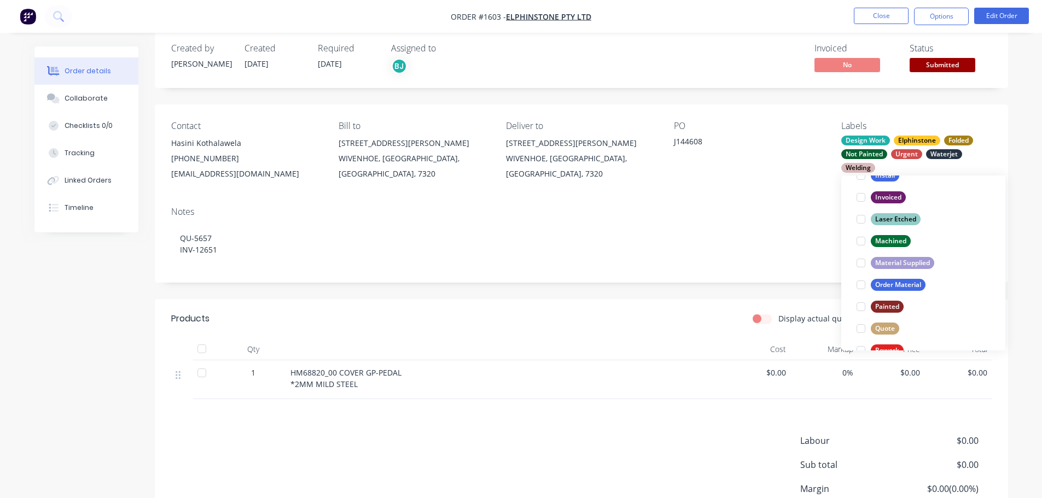
scroll to position [66, 0]
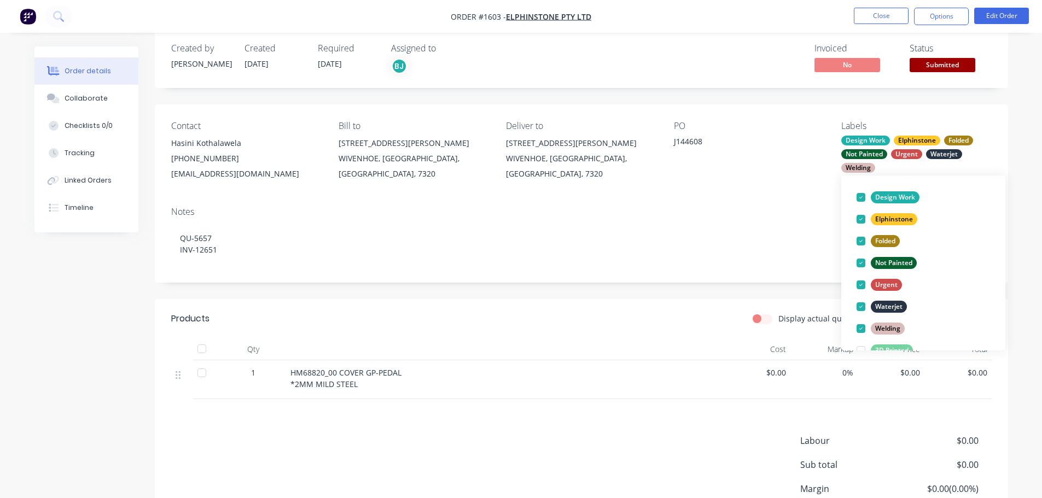
click at [805, 149] on div "J144608" at bounding box center [742, 143] width 137 height 15
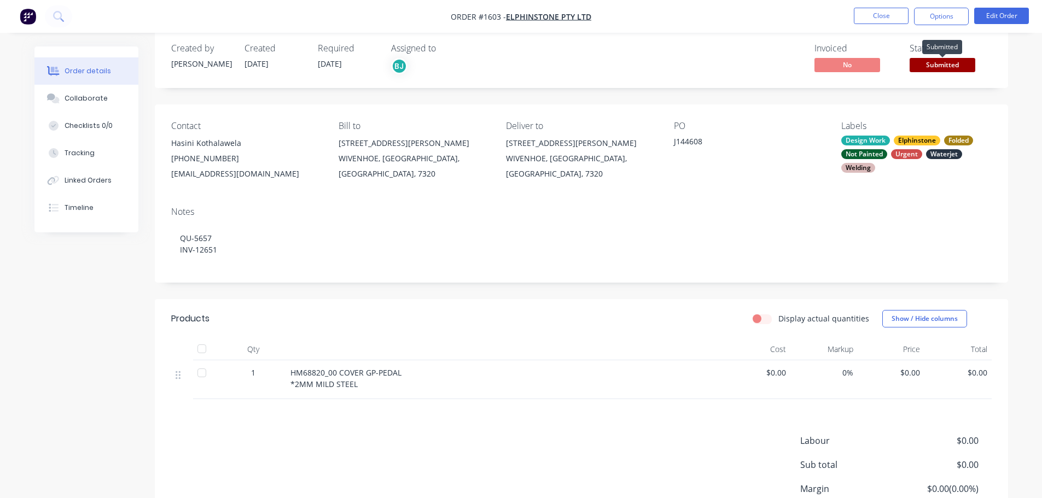
click at [938, 59] on span "Submitted" at bounding box center [943, 65] width 66 height 14
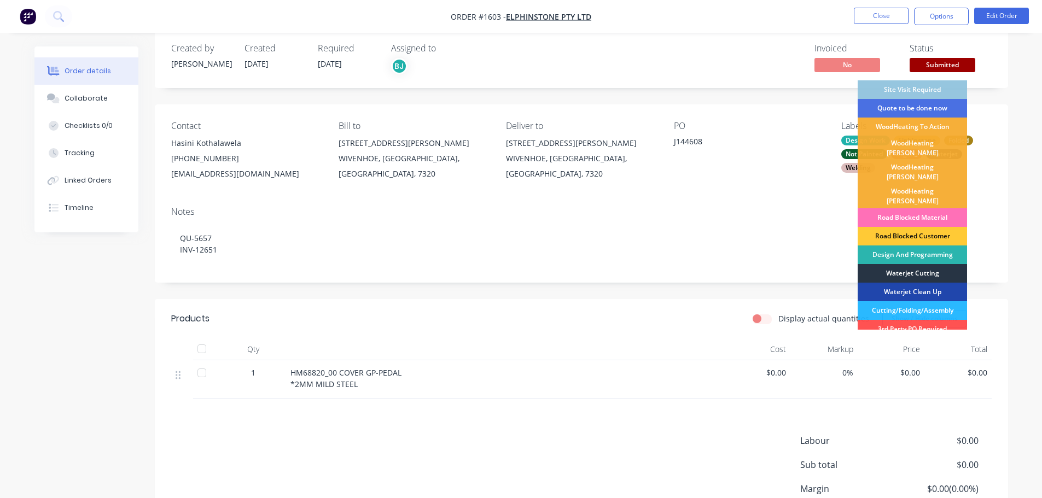
click at [923, 264] on div "Waterjet Cutting" at bounding box center [912, 273] width 109 height 19
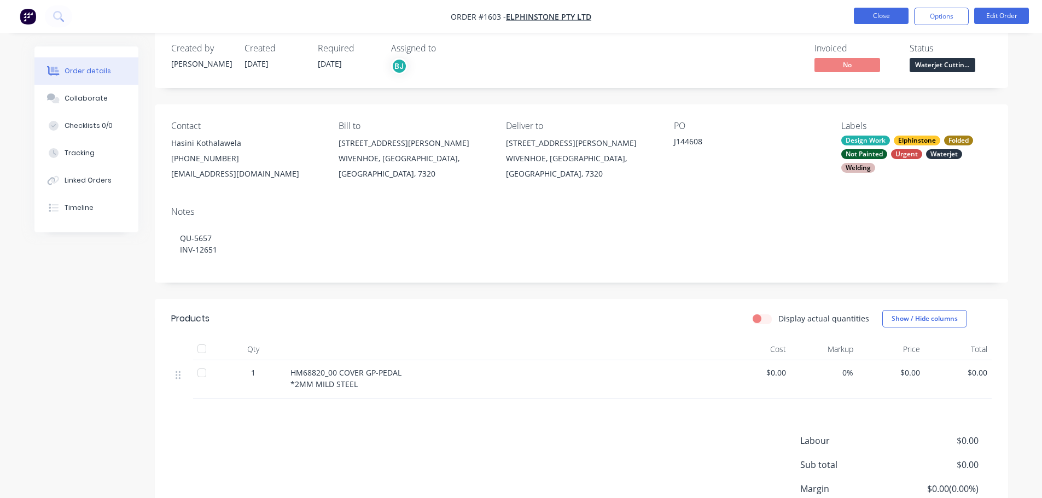
click at [890, 17] on button "Close" at bounding box center [881, 16] width 55 height 16
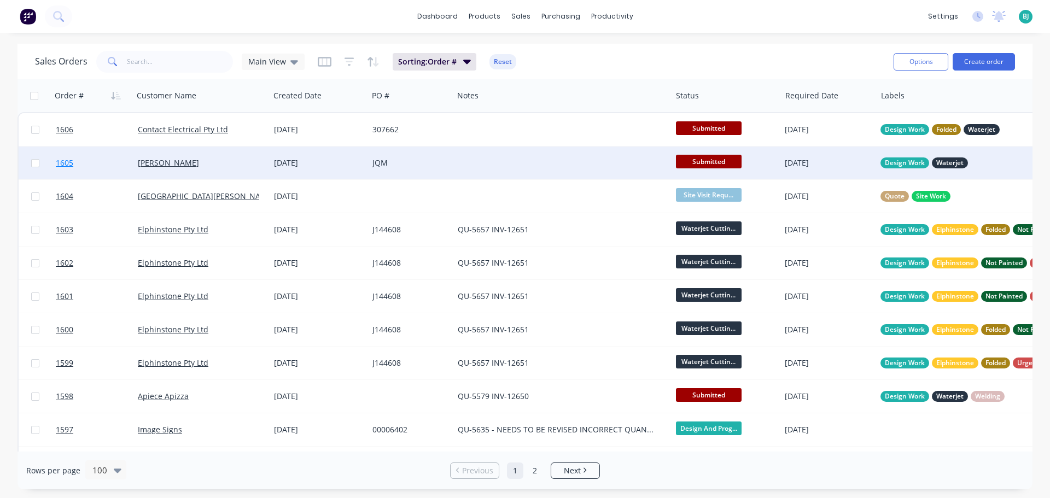
click at [96, 166] on link "1605" at bounding box center [97, 163] width 82 height 33
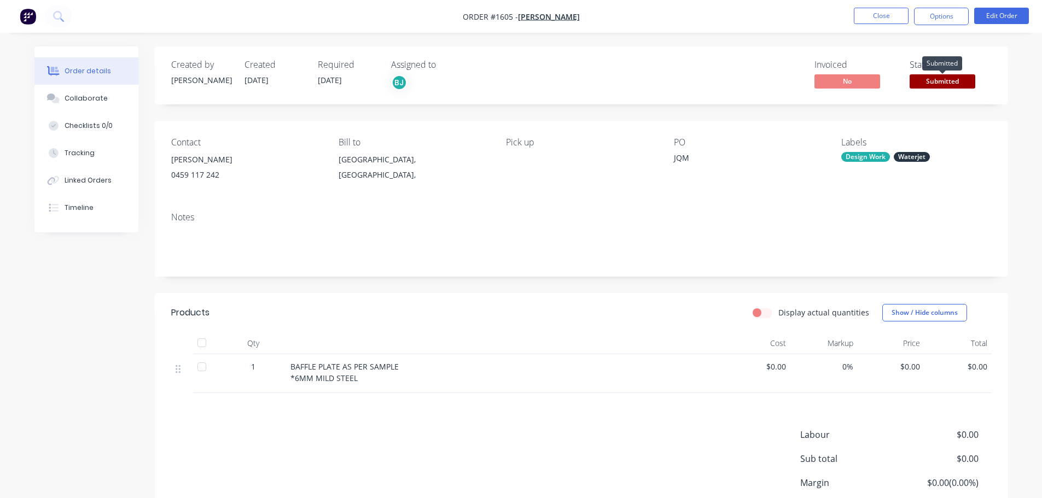
click at [957, 82] on span "Submitted" at bounding box center [943, 81] width 66 height 14
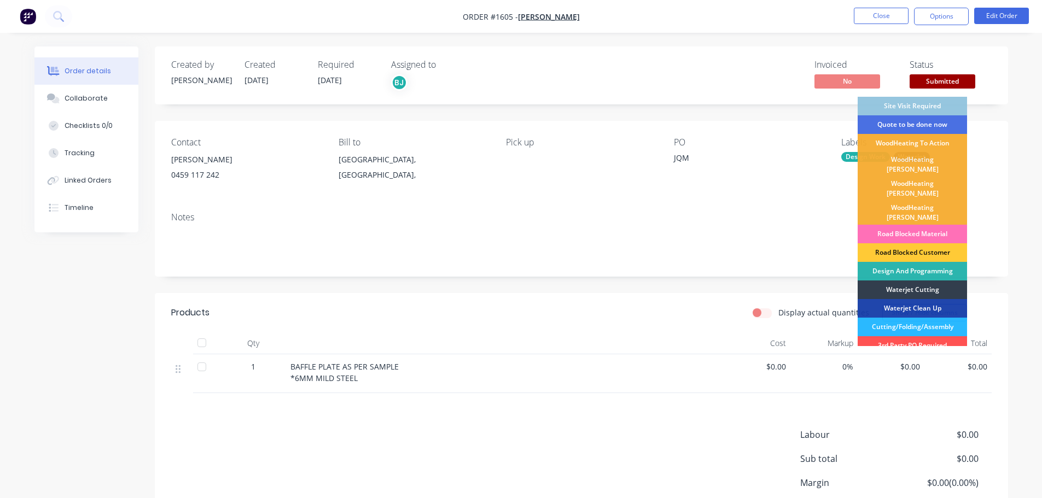
drag, startPoint x: 935, startPoint y: 255, endPoint x: 920, endPoint y: 174, distance: 82.9
click at [935, 262] on div "Design And Programming" at bounding box center [912, 271] width 109 height 19
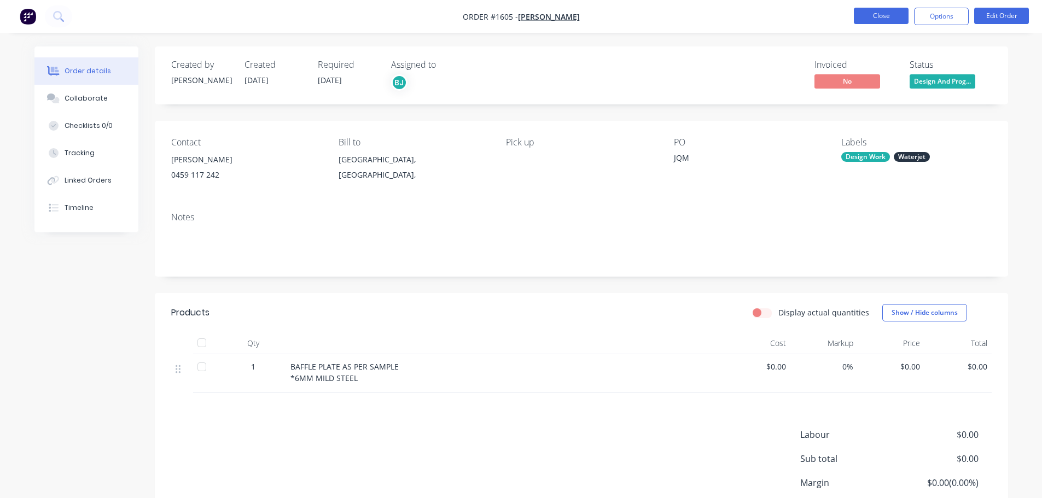
click at [877, 13] on button "Close" at bounding box center [881, 16] width 55 height 16
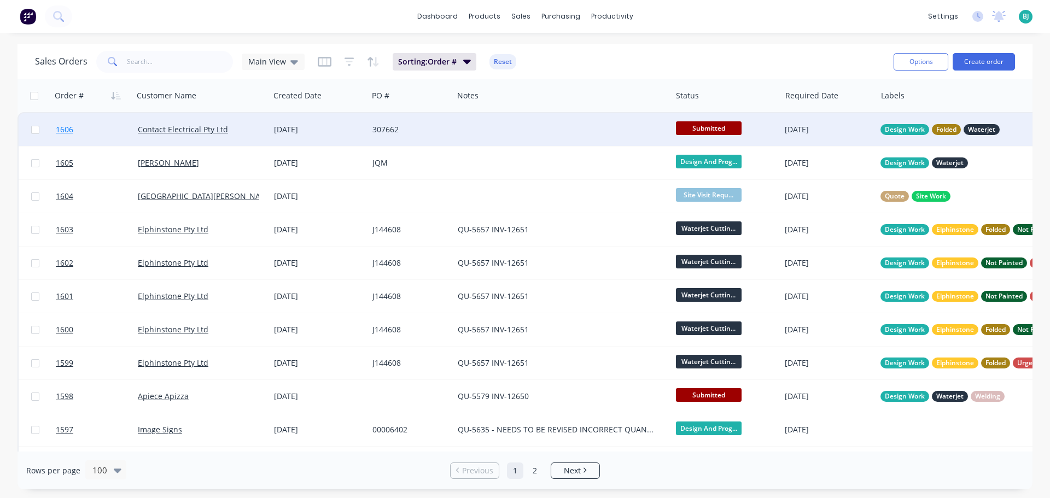
click at [114, 133] on link "1606" at bounding box center [97, 129] width 82 height 33
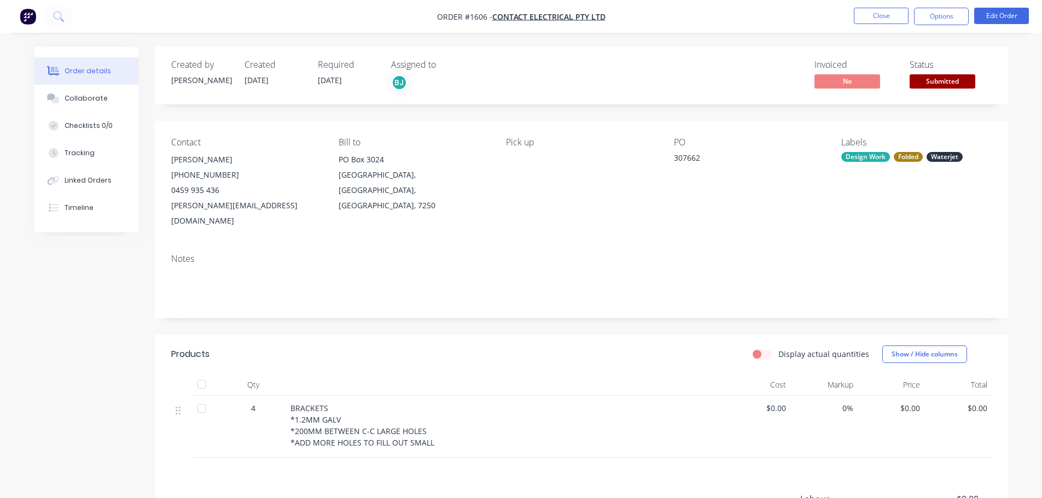
click at [947, 82] on span "Submitted" at bounding box center [943, 81] width 66 height 14
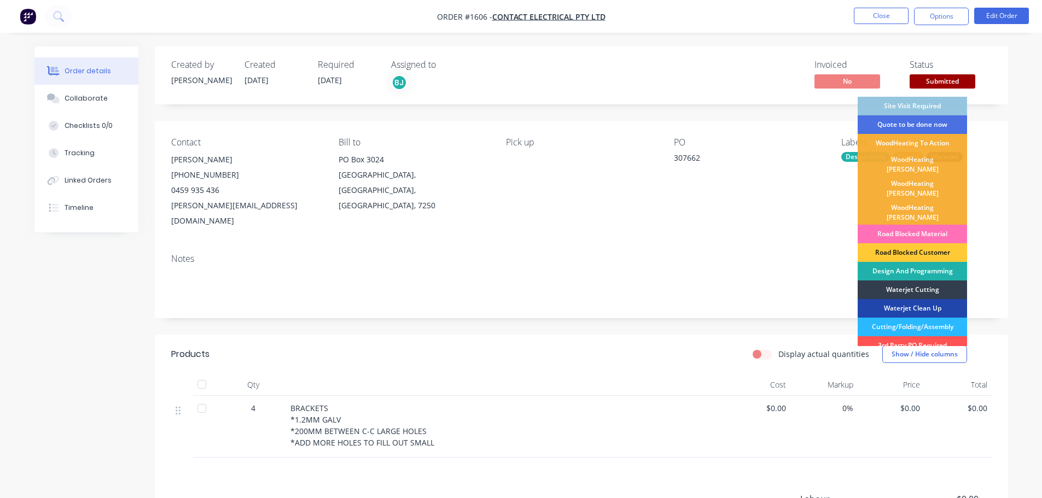
click at [911, 262] on div "Design And Programming" at bounding box center [912, 271] width 109 height 19
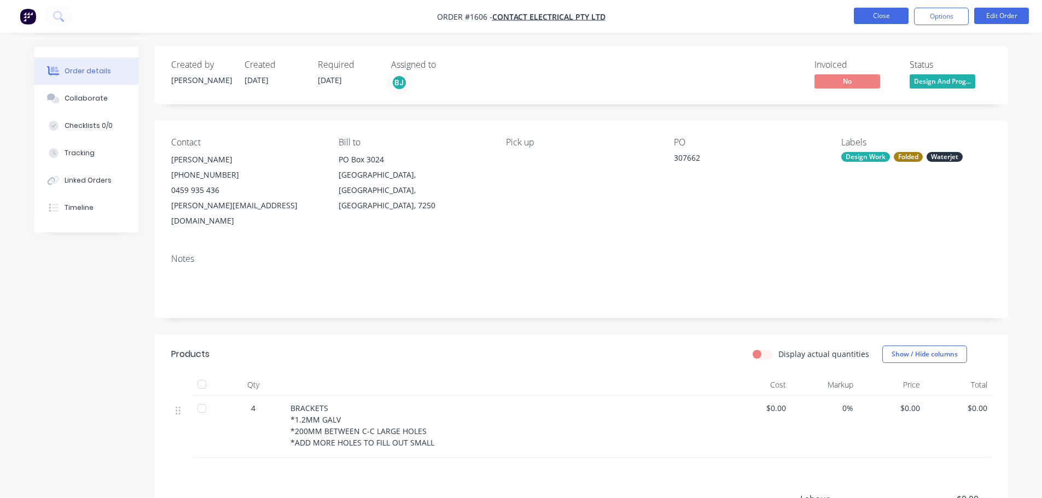
click at [887, 19] on button "Close" at bounding box center [881, 16] width 55 height 16
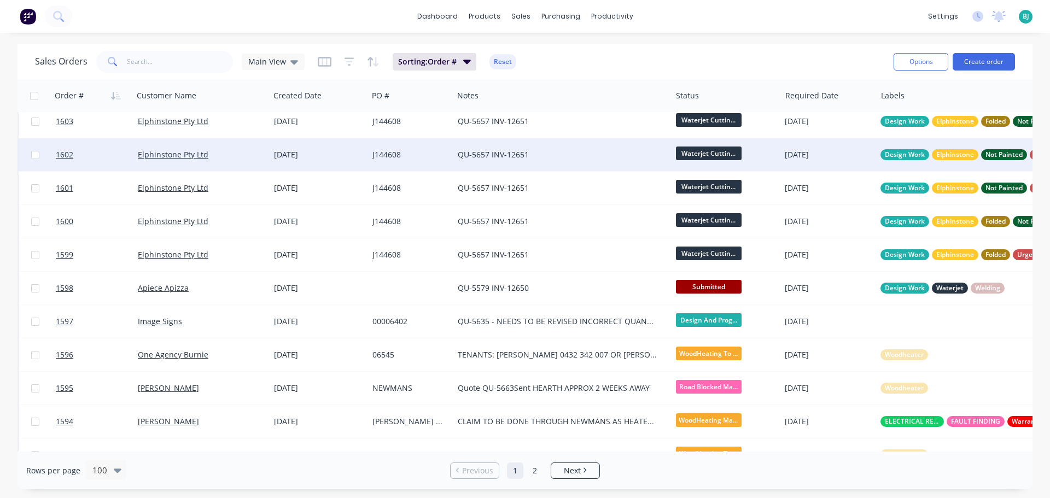
scroll to position [109, 0]
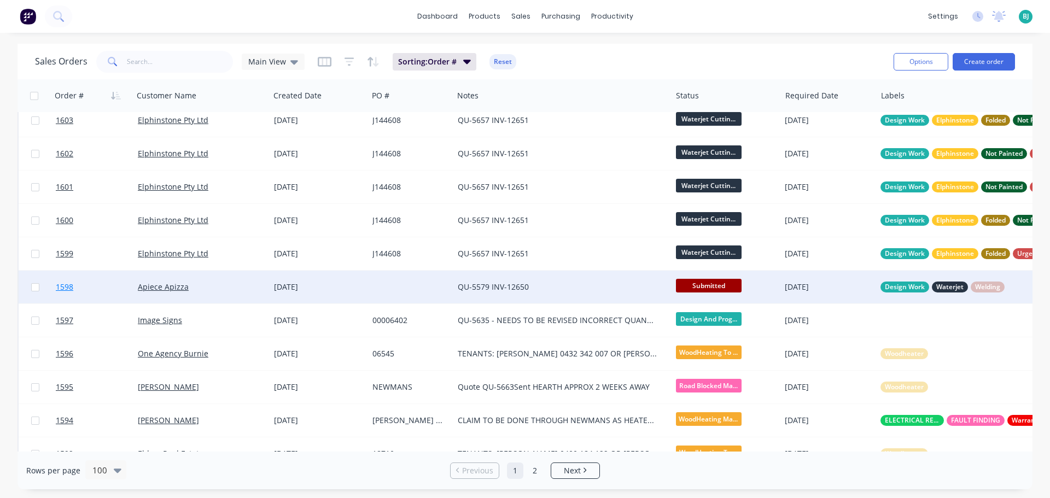
click at [111, 289] on link "1598" at bounding box center [97, 287] width 82 height 33
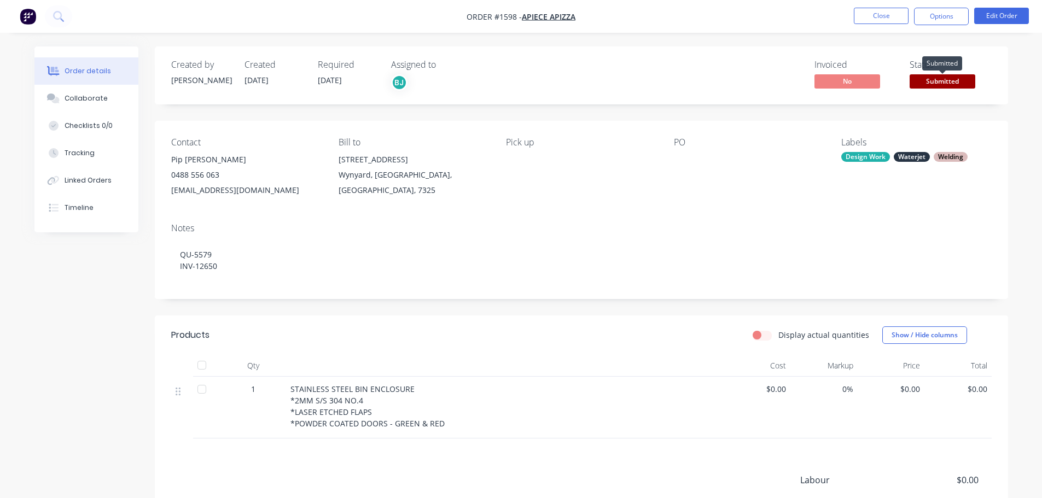
click at [950, 81] on span "Submitted" at bounding box center [943, 81] width 66 height 14
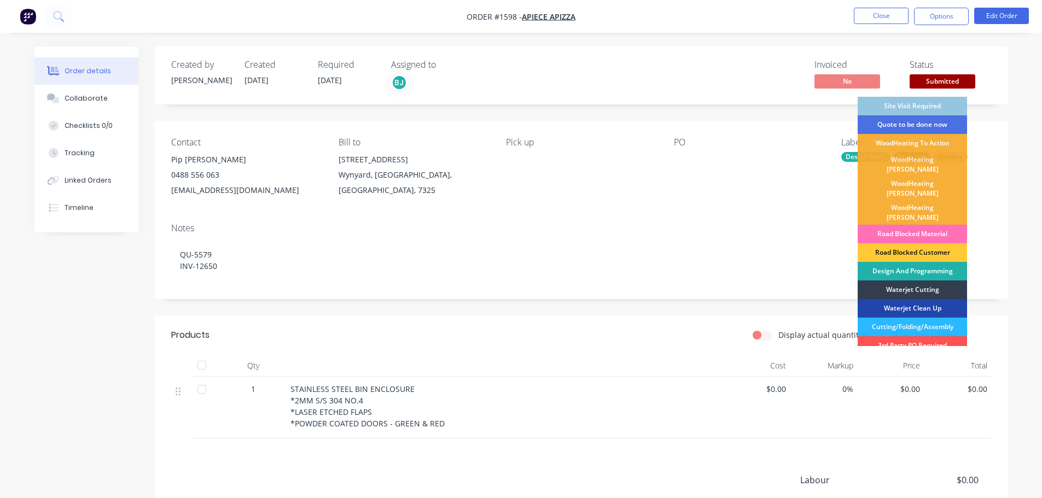
click at [929, 262] on div "Design And Programming" at bounding box center [912, 271] width 109 height 19
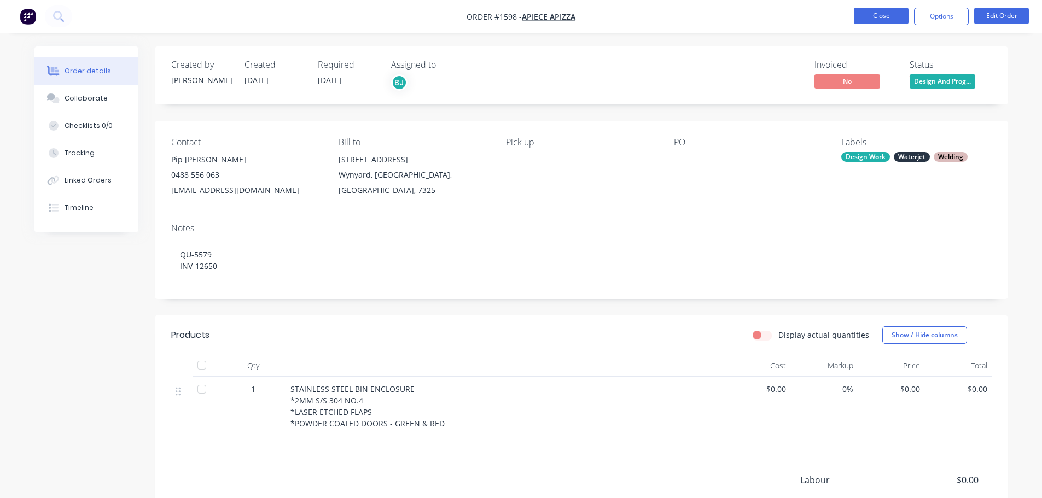
click at [890, 20] on button "Close" at bounding box center [881, 16] width 55 height 16
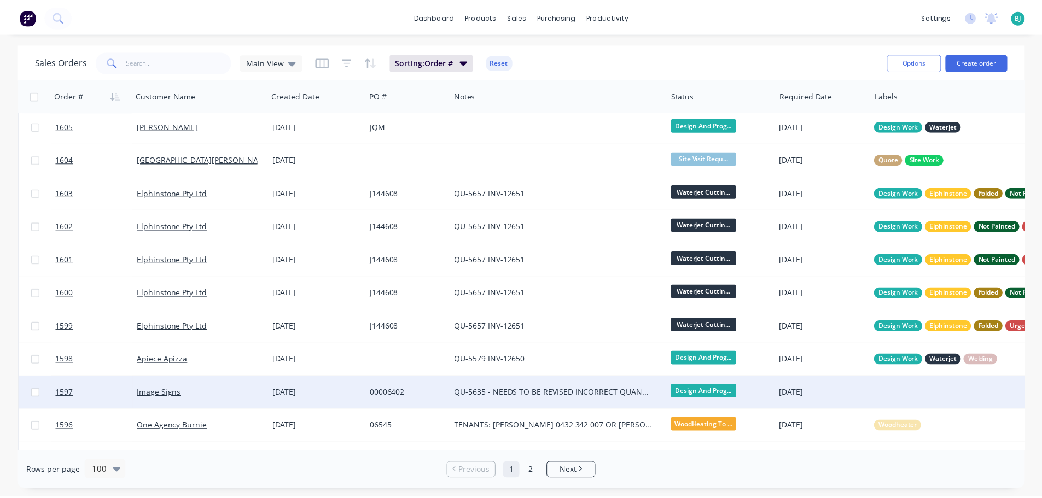
scroll to position [109, 0]
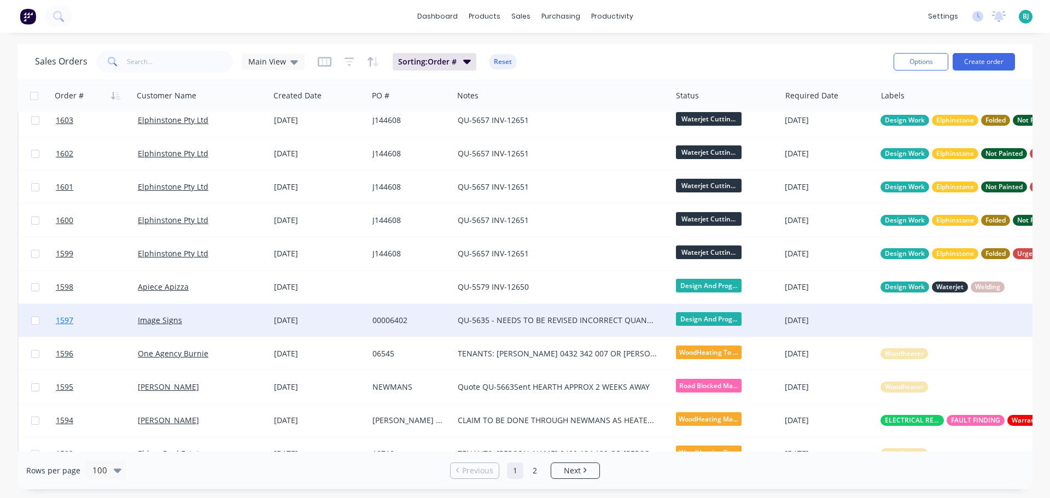
click at [117, 319] on link "1597" at bounding box center [97, 320] width 82 height 33
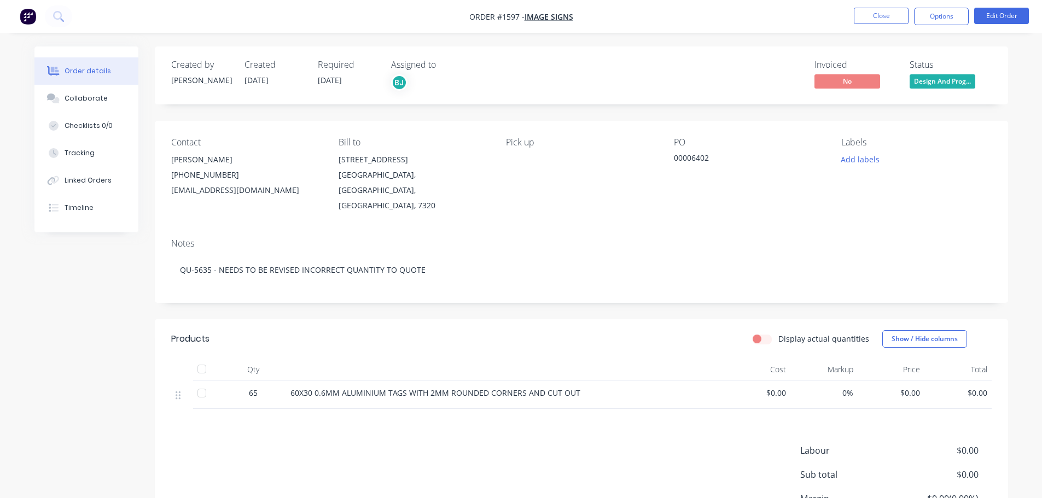
click at [935, 88] on span "Design And Prog..." at bounding box center [943, 81] width 66 height 14
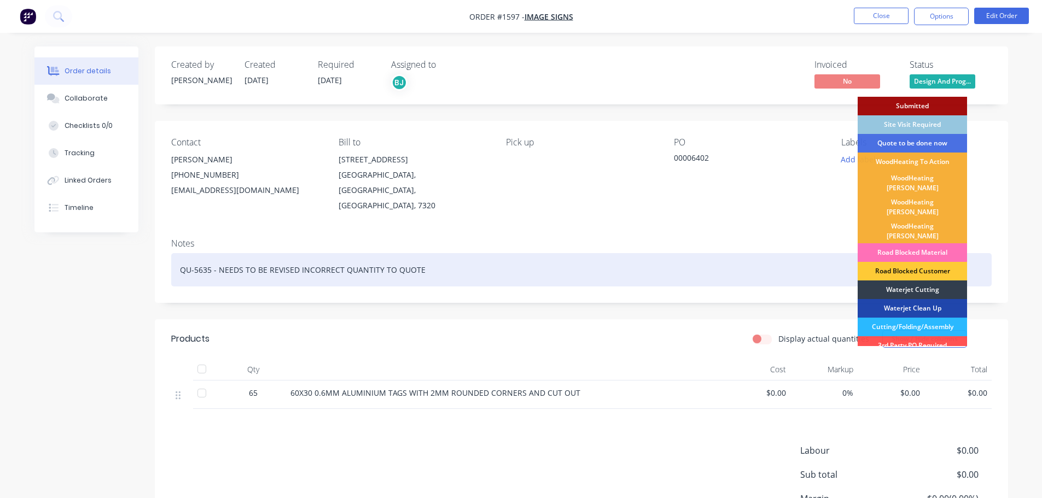
click at [945, 243] on div "Road Blocked Material" at bounding box center [912, 252] width 109 height 19
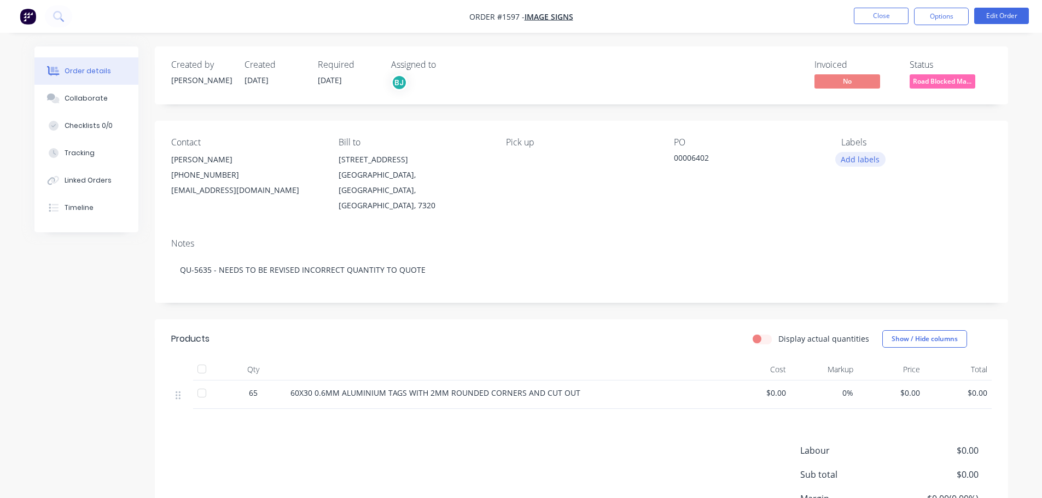
click at [872, 160] on button "Add labels" at bounding box center [860, 159] width 50 height 15
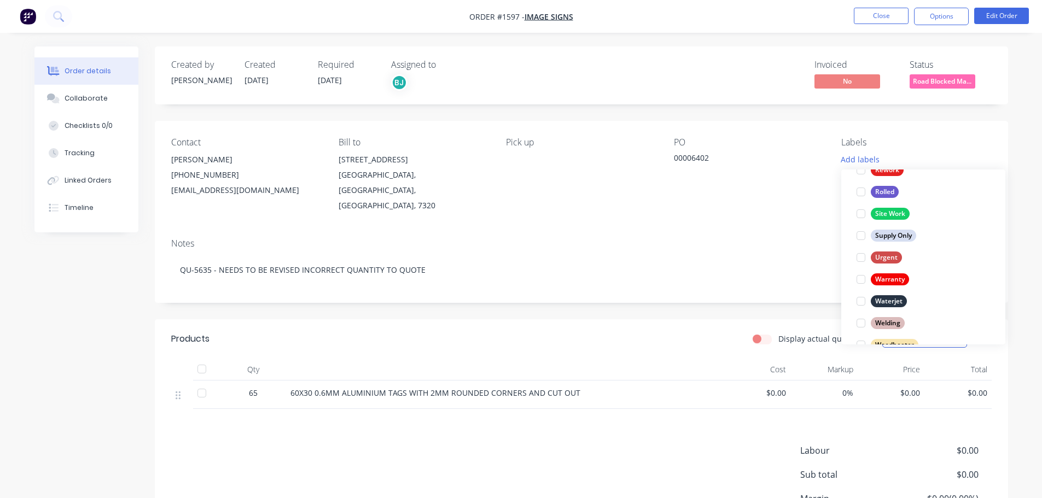
scroll to position [525, 0]
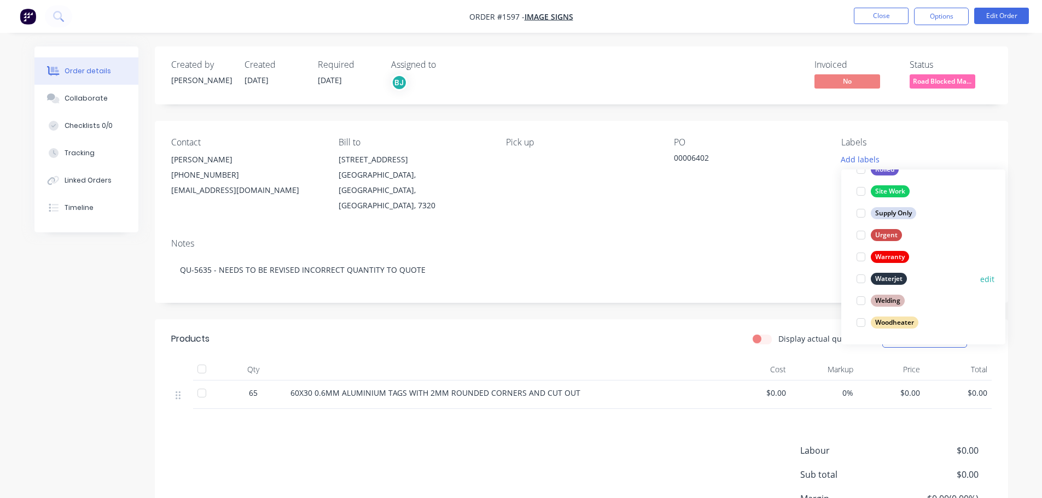
click at [861, 280] on div at bounding box center [861, 279] width 22 height 22
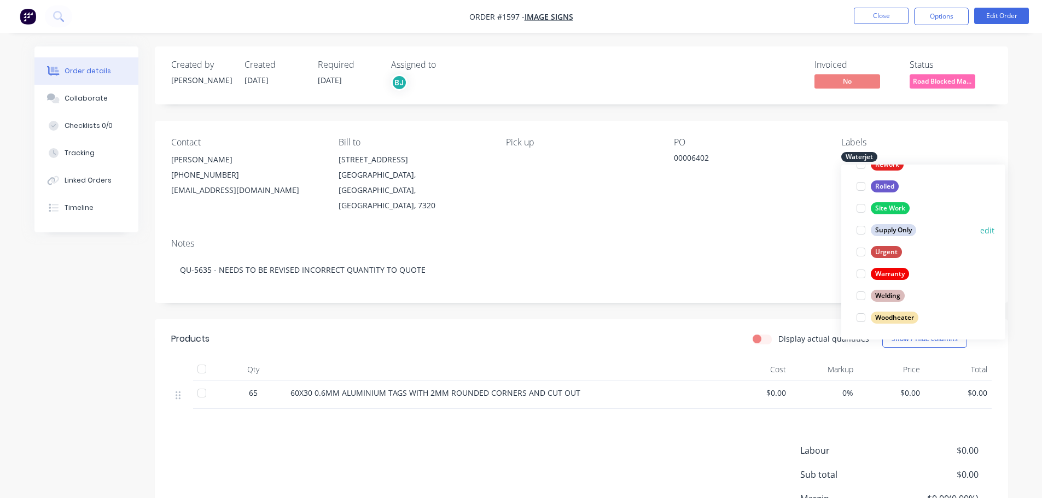
click at [867, 231] on div at bounding box center [861, 230] width 22 height 22
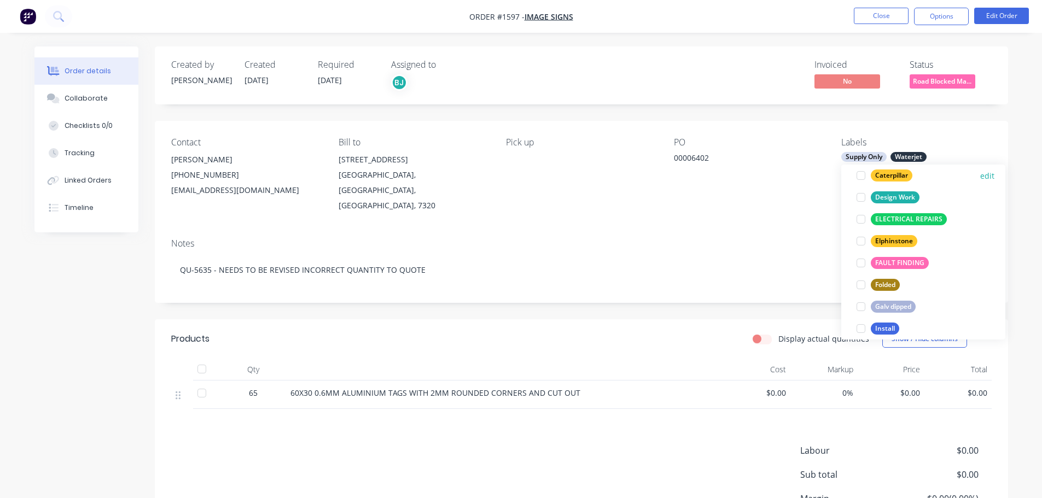
scroll to position [131, 0]
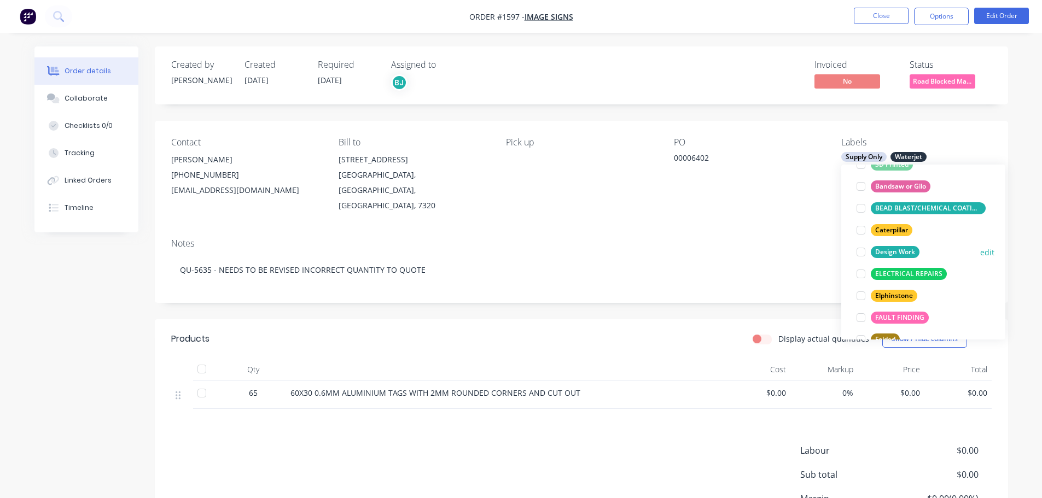
click at [864, 250] on div at bounding box center [861, 252] width 22 height 22
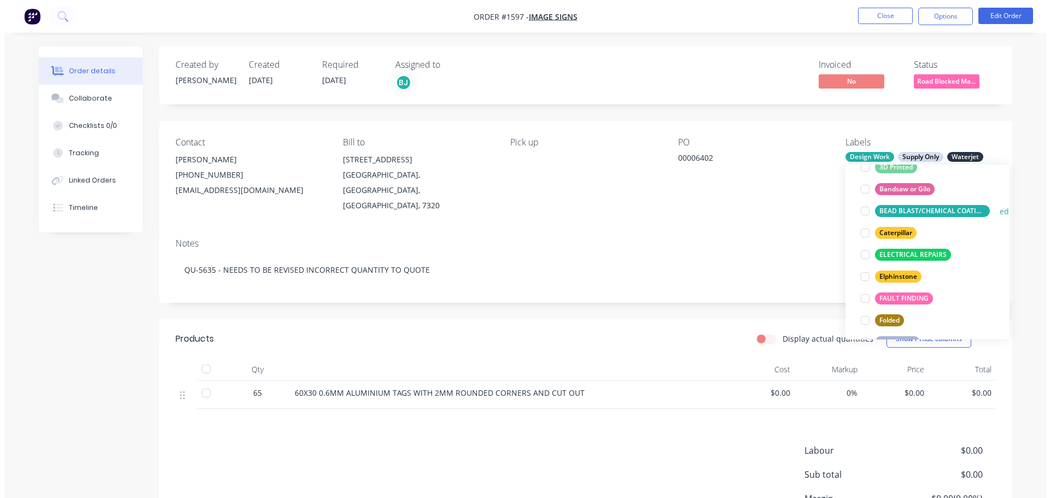
scroll to position [164, 0]
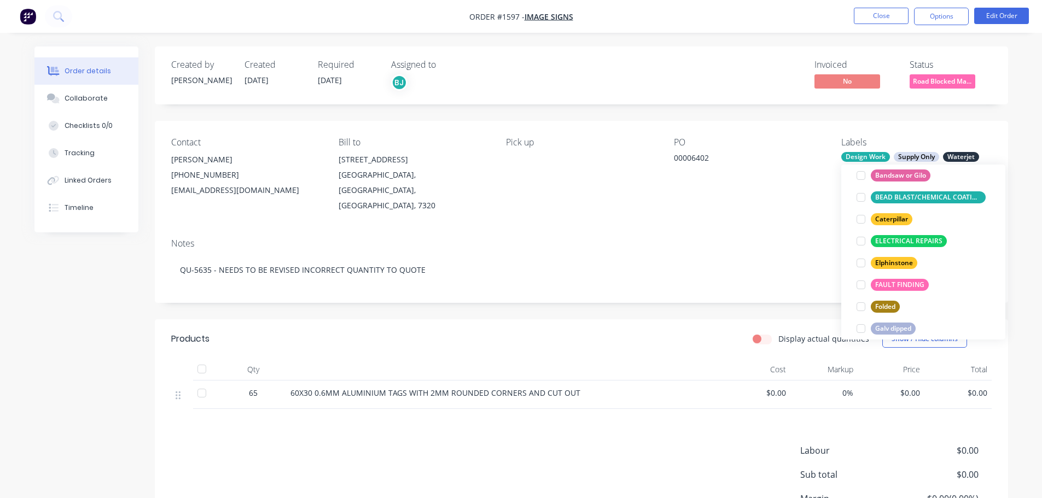
click at [1028, 230] on div "Order details Collaborate Checklists 0/0 Tracking Linked Orders Timeline Order …" at bounding box center [521, 302] width 1042 height 604
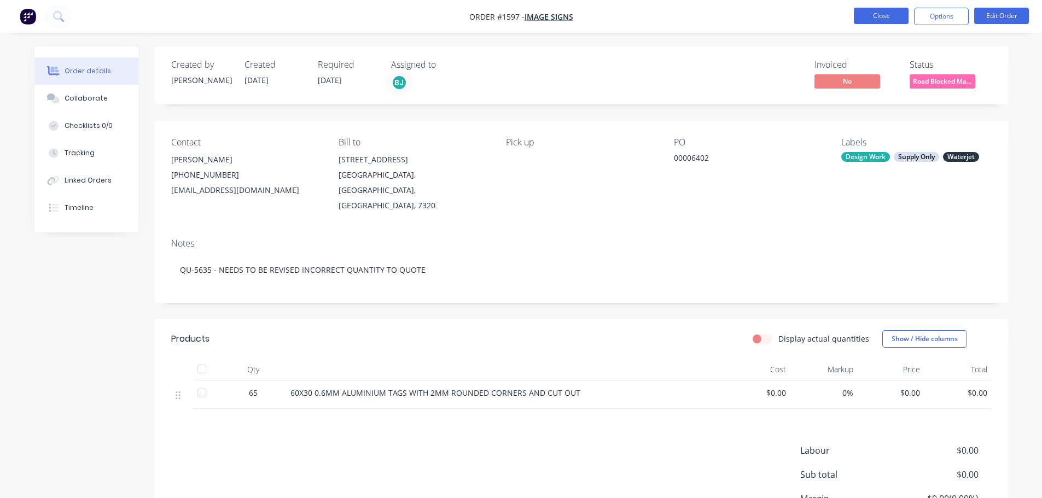
click at [885, 15] on button "Close" at bounding box center [881, 16] width 55 height 16
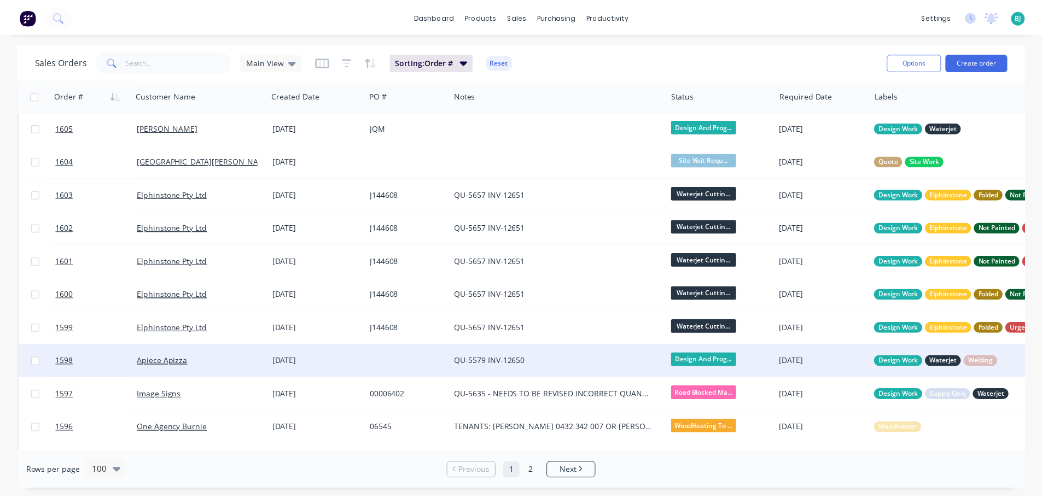
scroll to position [55, 0]
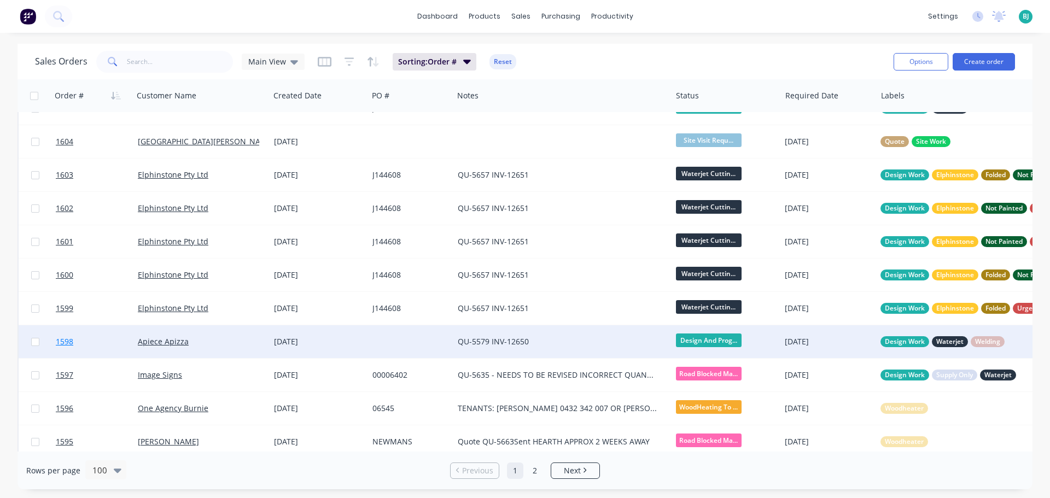
click at [98, 345] on link "1598" at bounding box center [97, 341] width 82 height 33
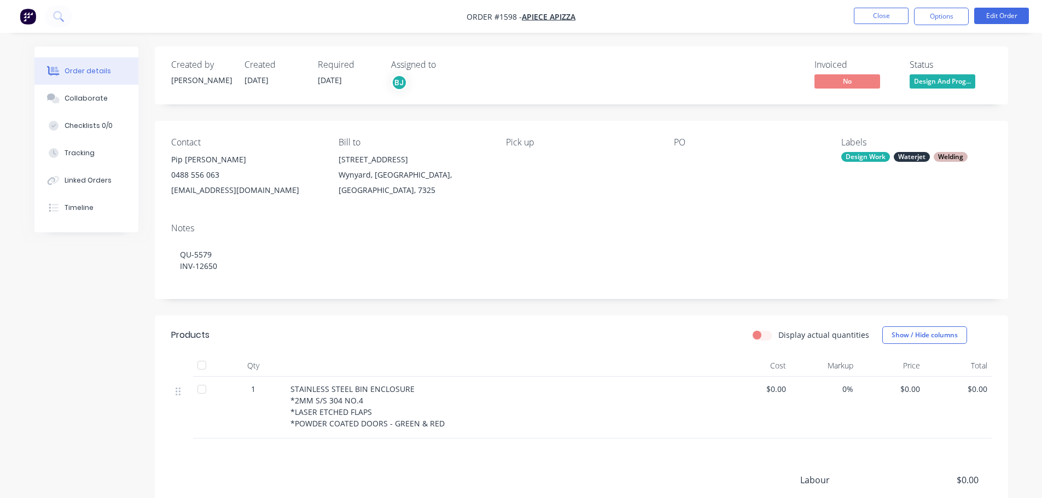
click at [951, 84] on span "Design And Prog..." at bounding box center [943, 81] width 66 height 14
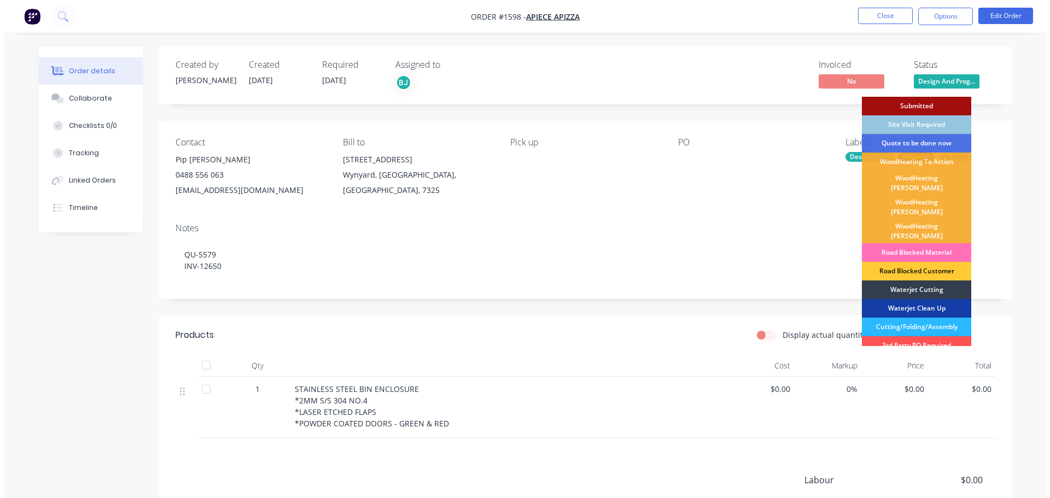
scroll to position [55, 0]
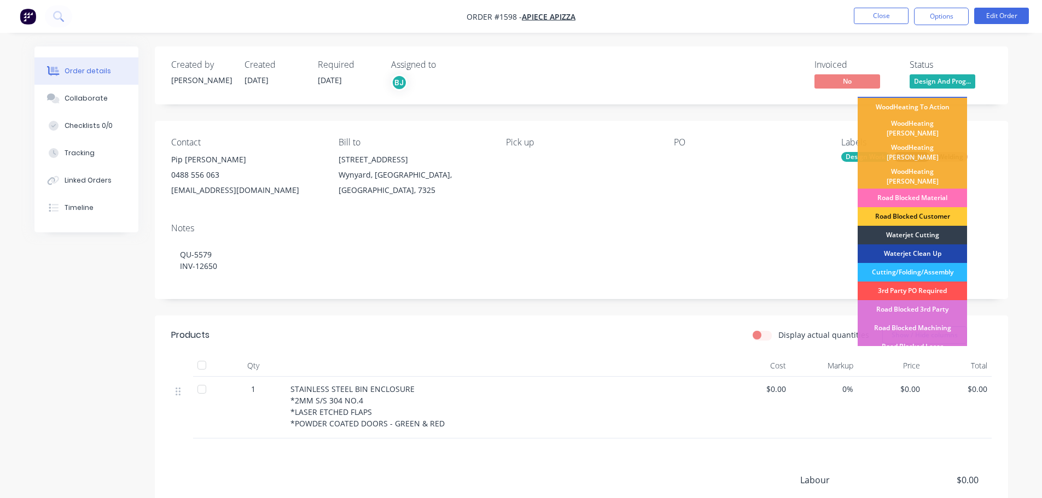
drag, startPoint x: 941, startPoint y: 182, endPoint x: 931, endPoint y: 117, distance: 66.4
click at [941, 189] on div "Road Blocked Material" at bounding box center [912, 198] width 109 height 19
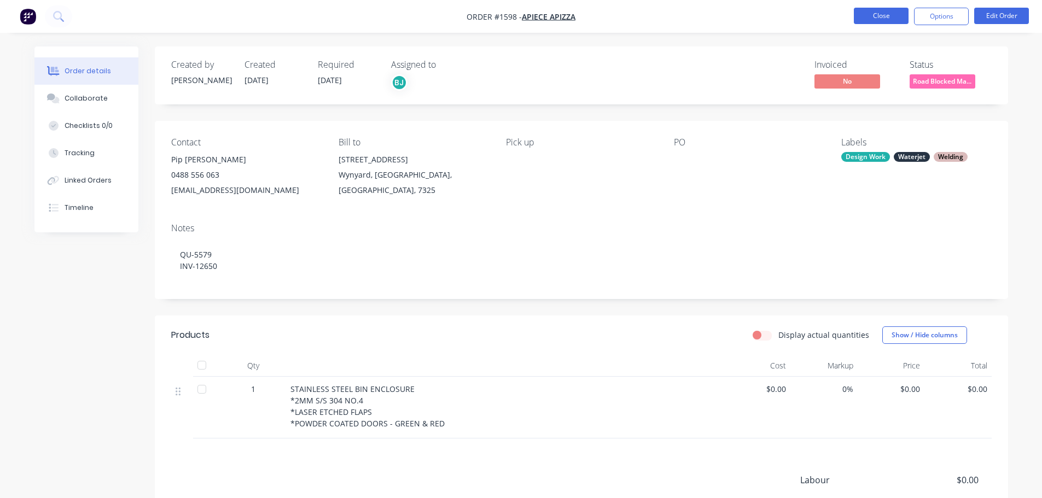
click at [887, 15] on button "Close" at bounding box center [881, 16] width 55 height 16
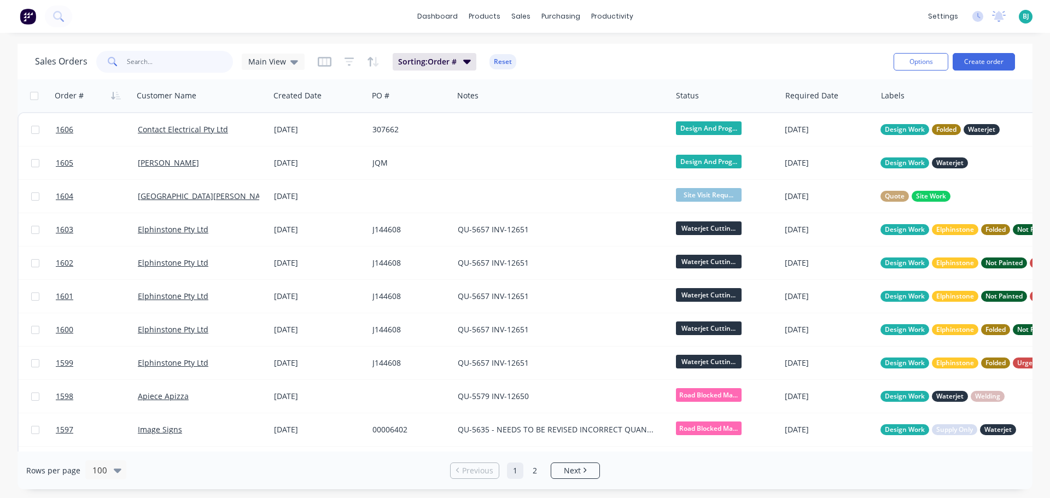
click at [187, 67] on input "text" at bounding box center [180, 62] width 107 height 22
type input "1431"
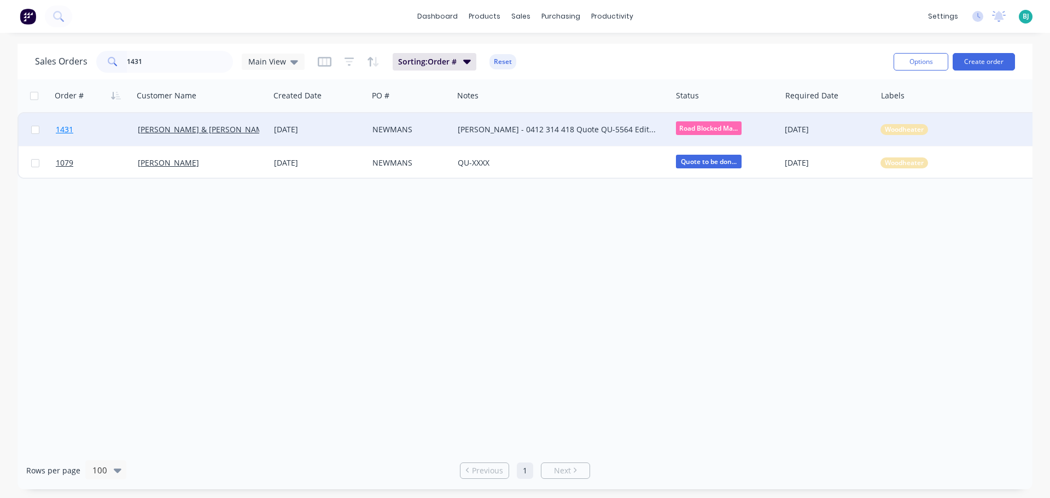
click at [115, 130] on link "1431" at bounding box center [97, 129] width 82 height 33
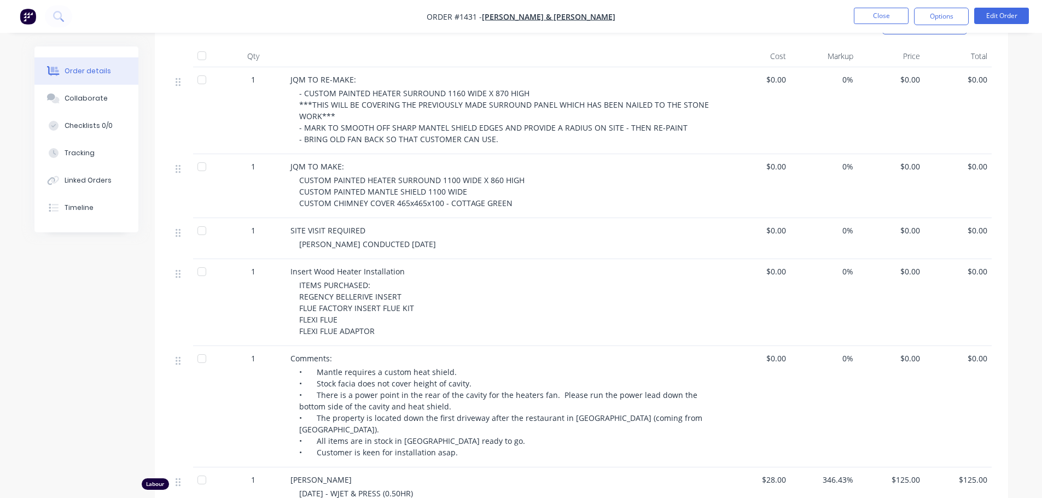
scroll to position [271, 0]
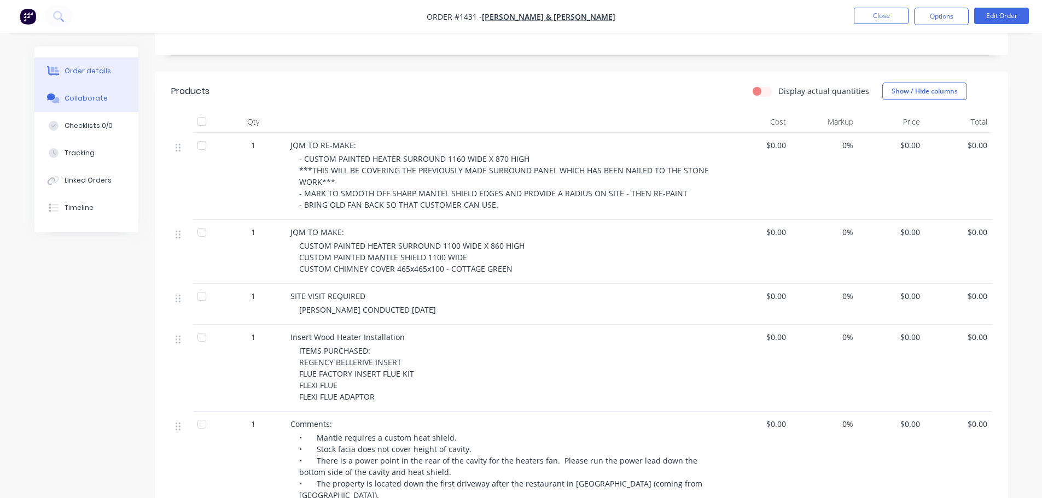
click at [90, 99] on div "Collaborate" at bounding box center [86, 99] width 43 height 10
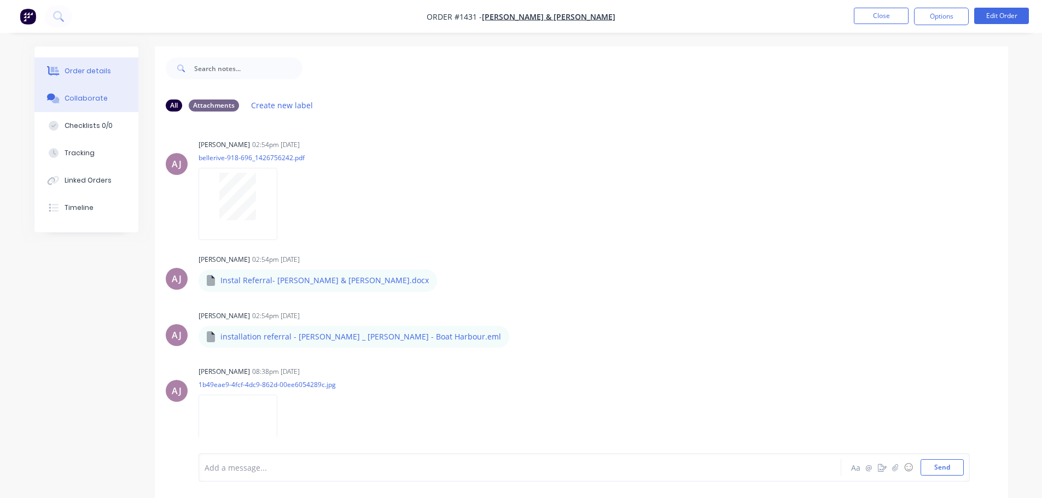
click at [79, 72] on div "Order details" at bounding box center [88, 71] width 46 height 10
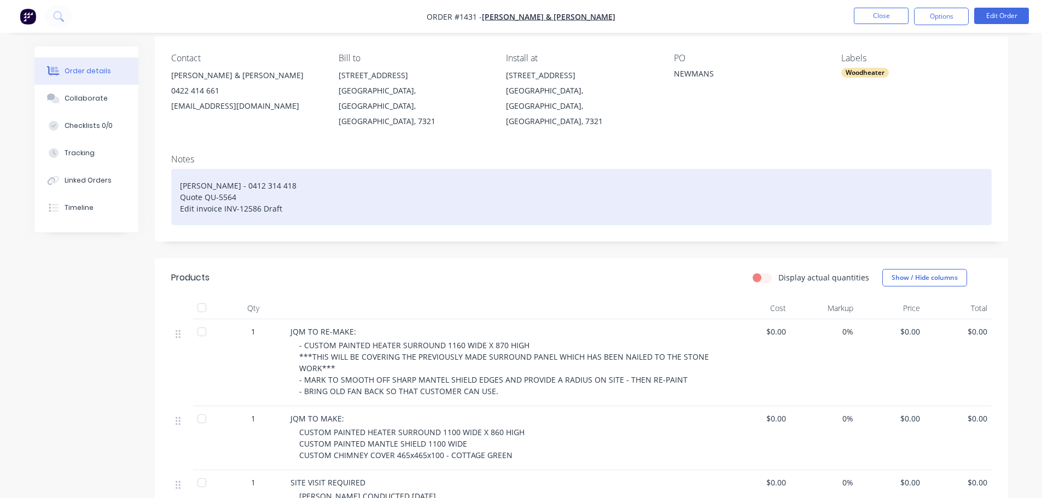
scroll to position [164, 0]
